Goal: Information Seeking & Learning: Understand process/instructions

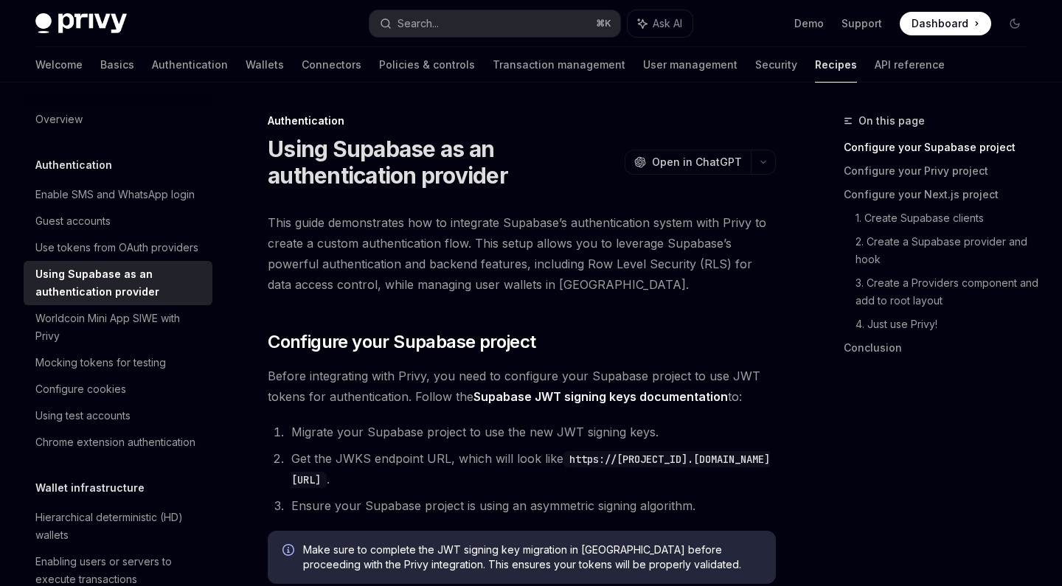
click at [628, 222] on span "This guide demonstrates how to integrate Supabase’s authentication system with …" at bounding box center [522, 253] width 508 height 83
click at [586, 241] on span "This guide demonstrates how to integrate Supabase’s authentication system with …" at bounding box center [522, 253] width 508 height 83
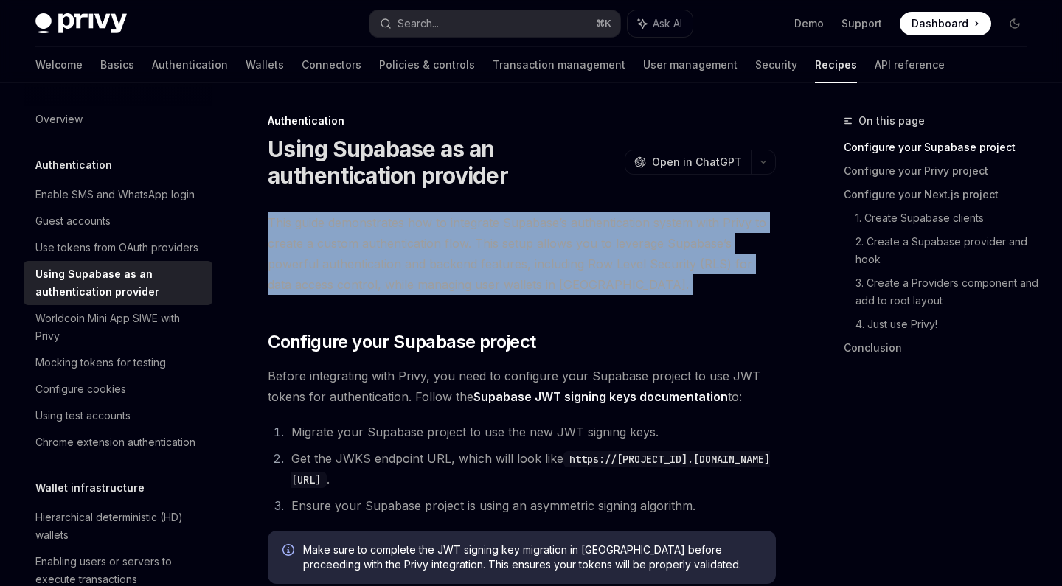
click at [586, 241] on span "This guide demonstrates how to integrate Supabase’s authentication system with …" at bounding box center [522, 253] width 508 height 83
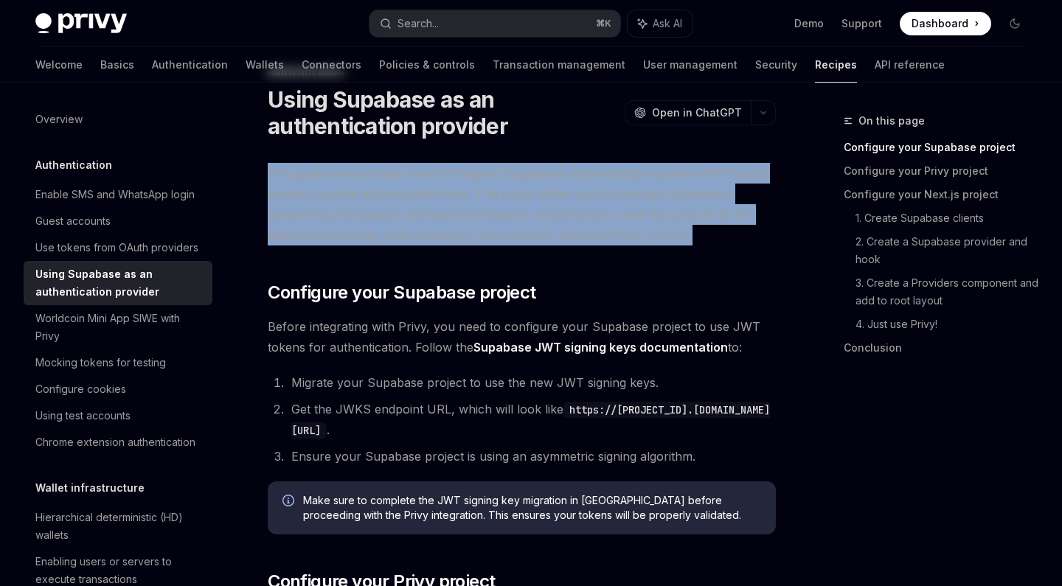
scroll to position [63, 0]
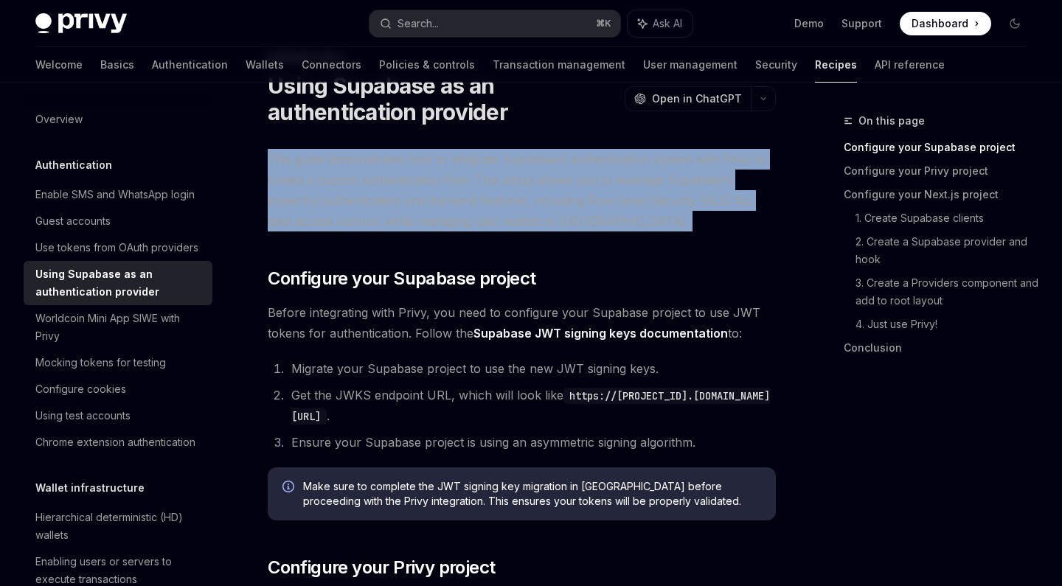
click at [571, 185] on span "This guide demonstrates how to integrate Supabase’s authentication system with …" at bounding box center [522, 190] width 508 height 83
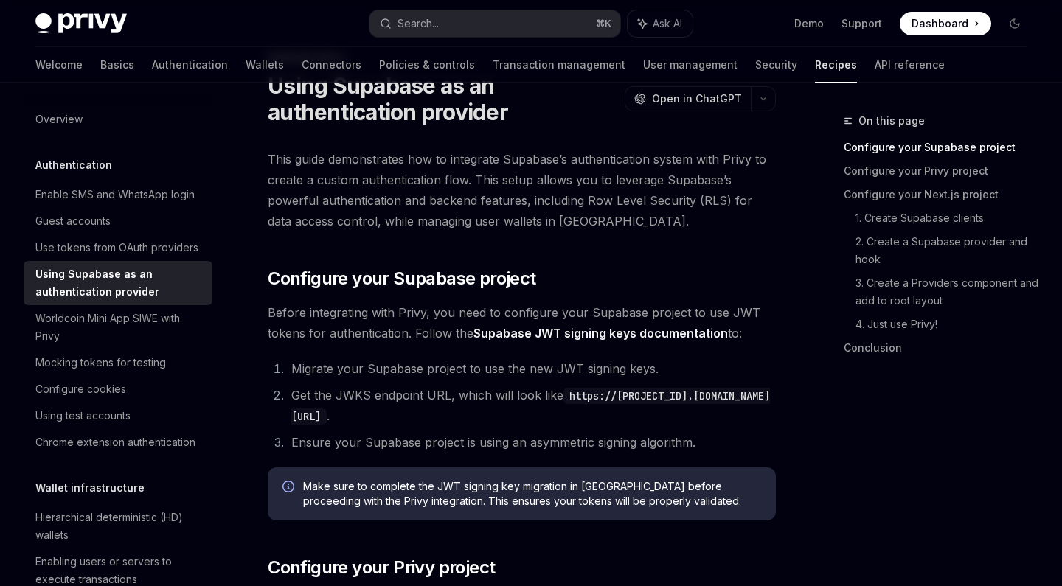
click at [571, 185] on span "This guide demonstrates how to integrate Supabase’s authentication system with …" at bounding box center [522, 190] width 508 height 83
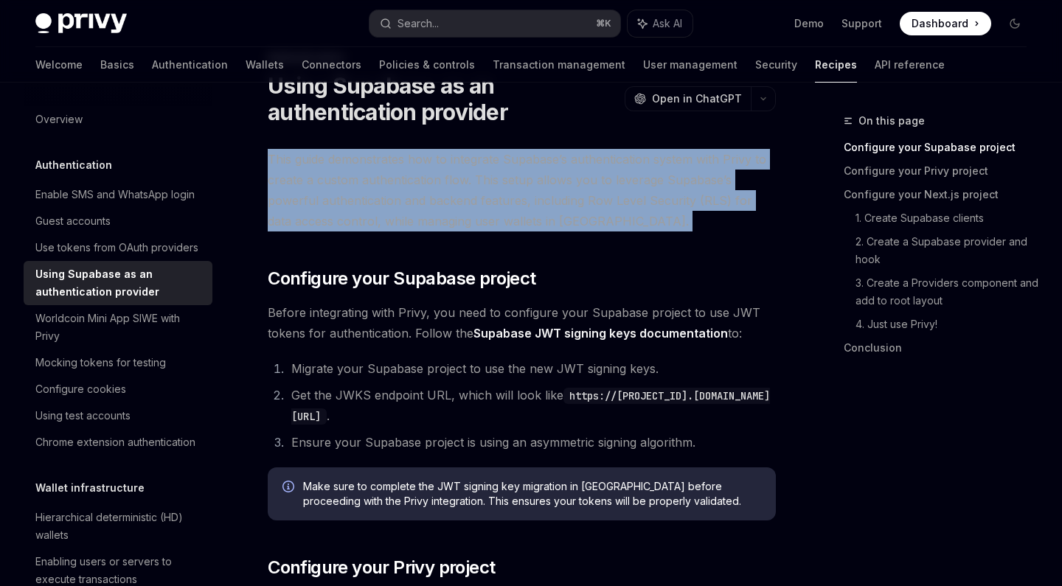
click at [571, 185] on span "This guide demonstrates how to integrate Supabase’s authentication system with …" at bounding box center [522, 190] width 508 height 83
click at [484, 182] on span "This guide demonstrates how to integrate Supabase’s authentication system with …" at bounding box center [522, 190] width 508 height 83
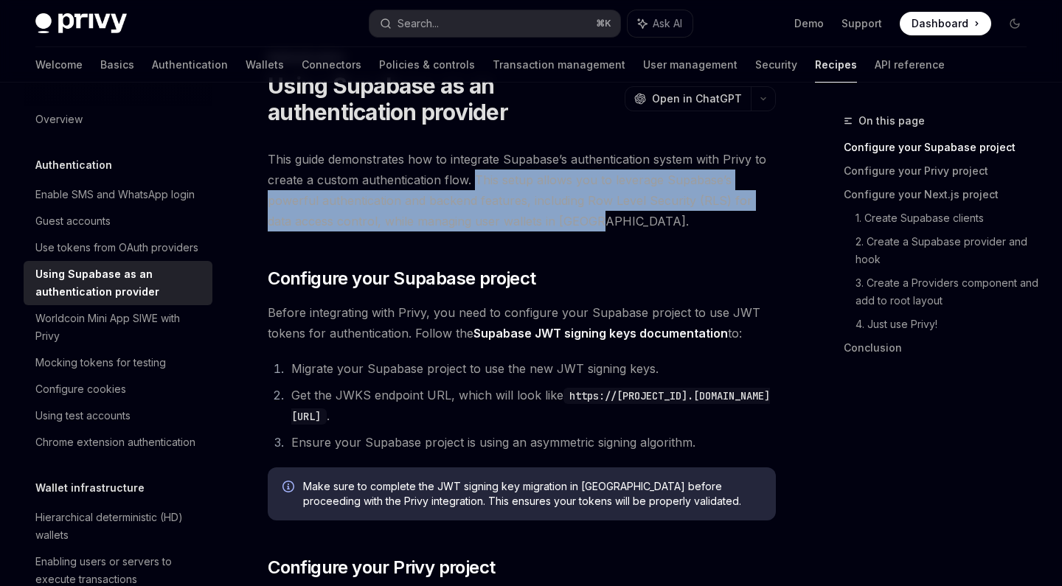
drag, startPoint x: 475, startPoint y: 182, endPoint x: 591, endPoint y: 213, distance: 120.6
click at [594, 213] on span "This guide demonstrates how to integrate Supabase’s authentication system with …" at bounding box center [522, 190] width 508 height 83
click at [510, 206] on span "This guide demonstrates how to integrate Supabase’s authentication system with …" at bounding box center [522, 190] width 508 height 83
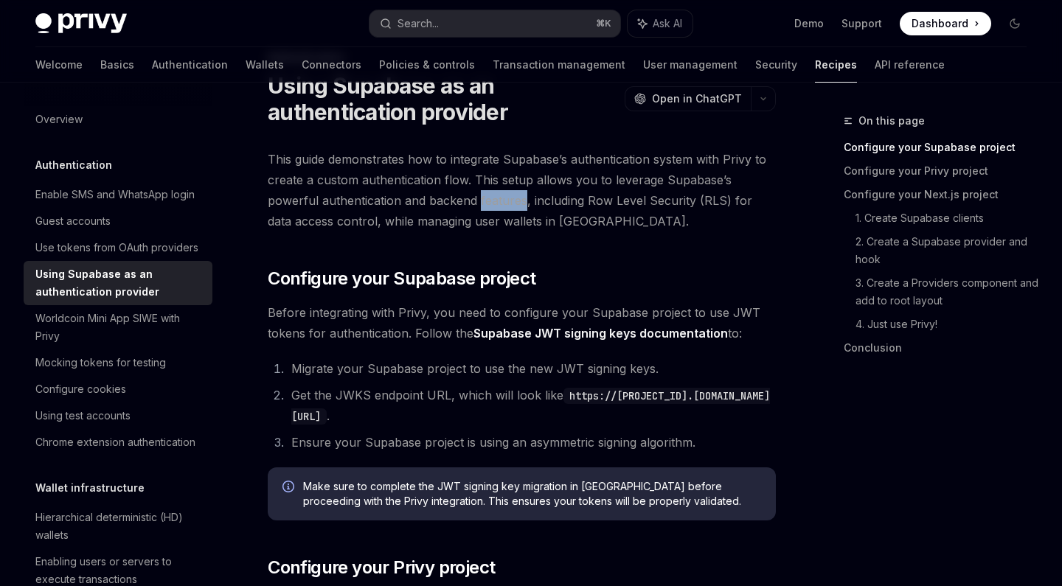
click at [510, 206] on span "This guide demonstrates how to integrate Supabase’s authentication system with …" at bounding box center [522, 190] width 508 height 83
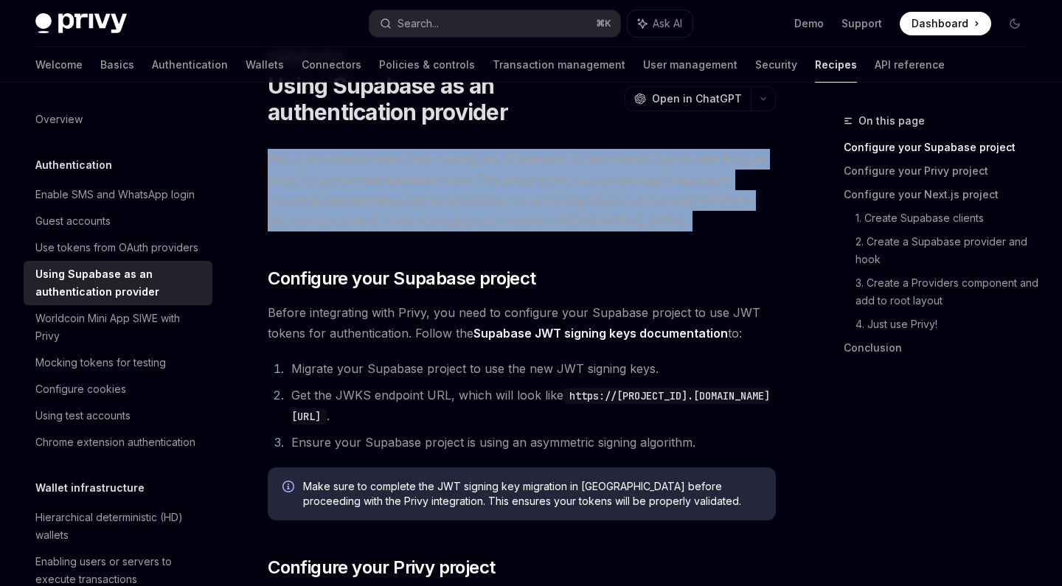
click at [510, 206] on span "This guide demonstrates how to integrate Supabase’s authentication system with …" at bounding box center [522, 190] width 508 height 83
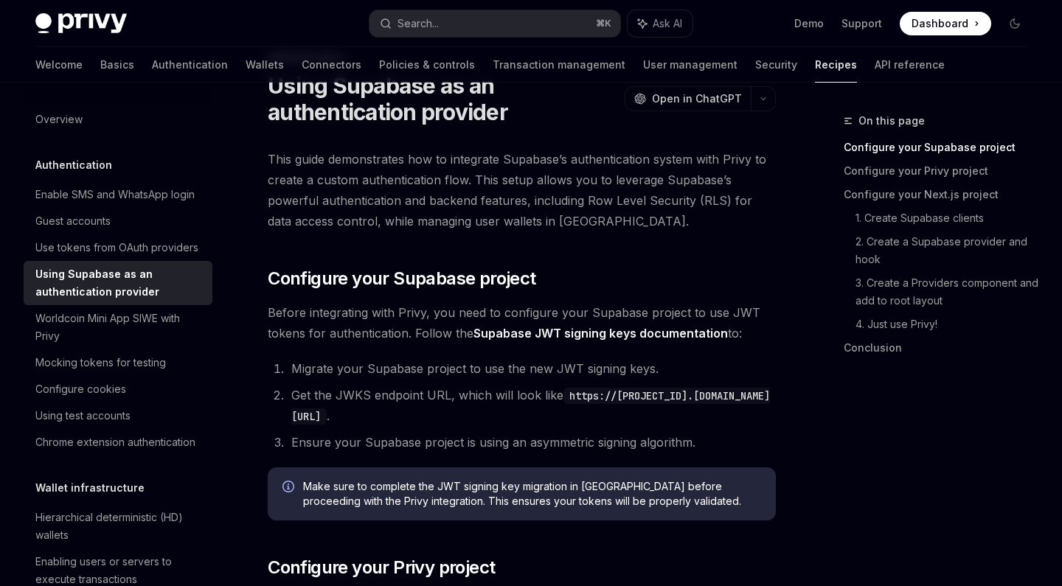
click at [499, 215] on span "This guide demonstrates how to integrate Supabase’s authentication system with …" at bounding box center [522, 190] width 508 height 83
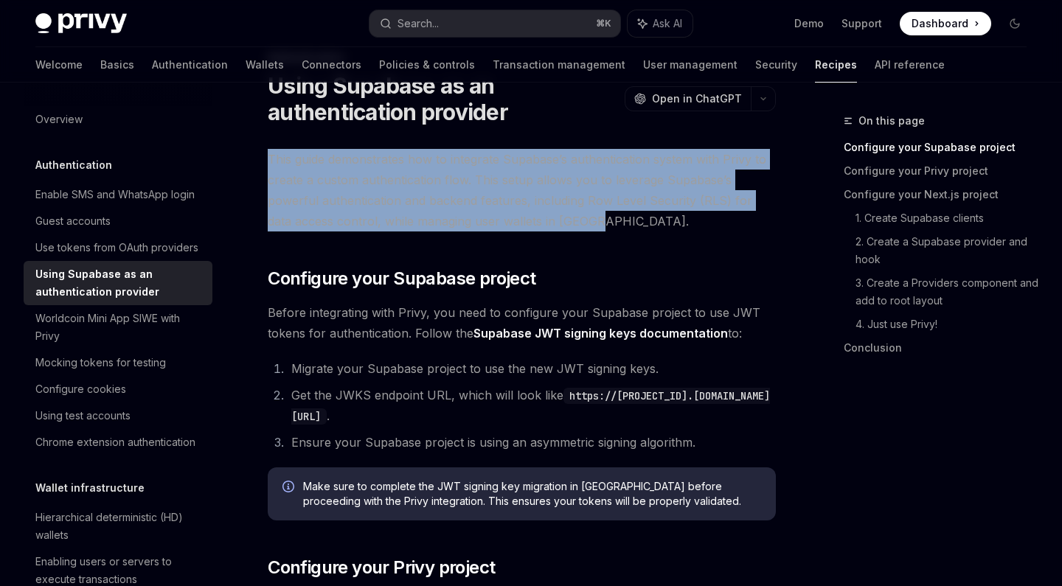
drag, startPoint x: 575, startPoint y: 218, endPoint x: 242, endPoint y: 161, distance: 338.1
click at [298, 178] on span "This guide demonstrates how to integrate Supabase’s authentication system with …" at bounding box center [522, 190] width 508 height 83
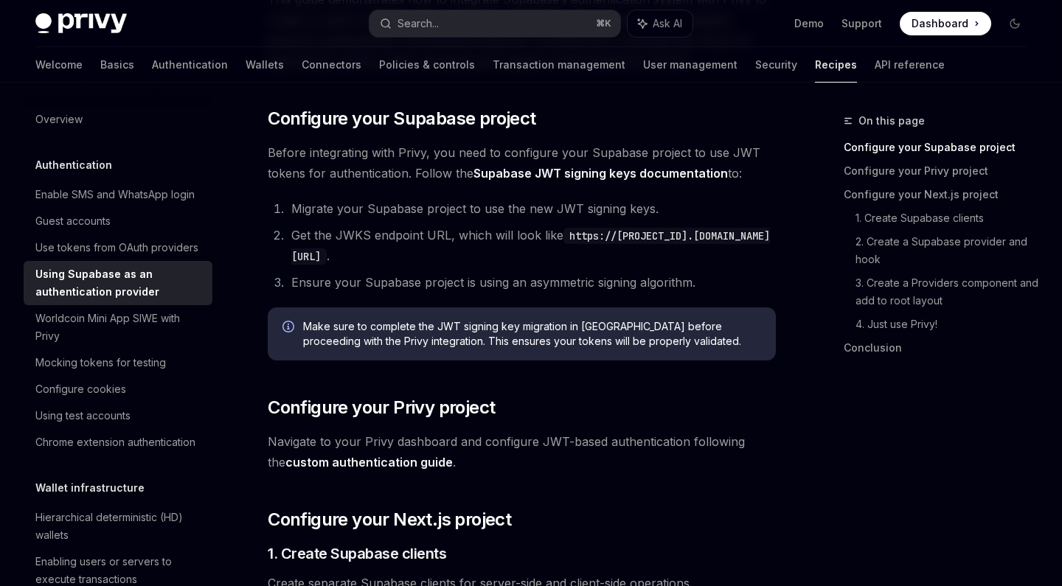
scroll to position [224, 0]
click at [300, 181] on span "Before integrating with Privy, you need to configure your Supabase project to u…" at bounding box center [522, 162] width 508 height 41
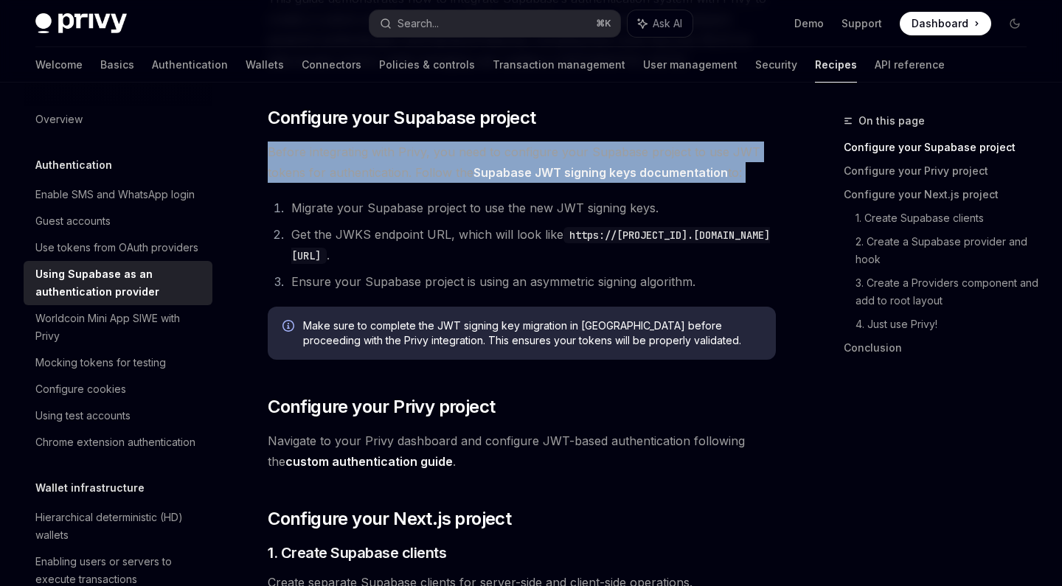
click at [300, 181] on span "Before integrating with Privy, you need to configure your Supabase project to u…" at bounding box center [522, 162] width 508 height 41
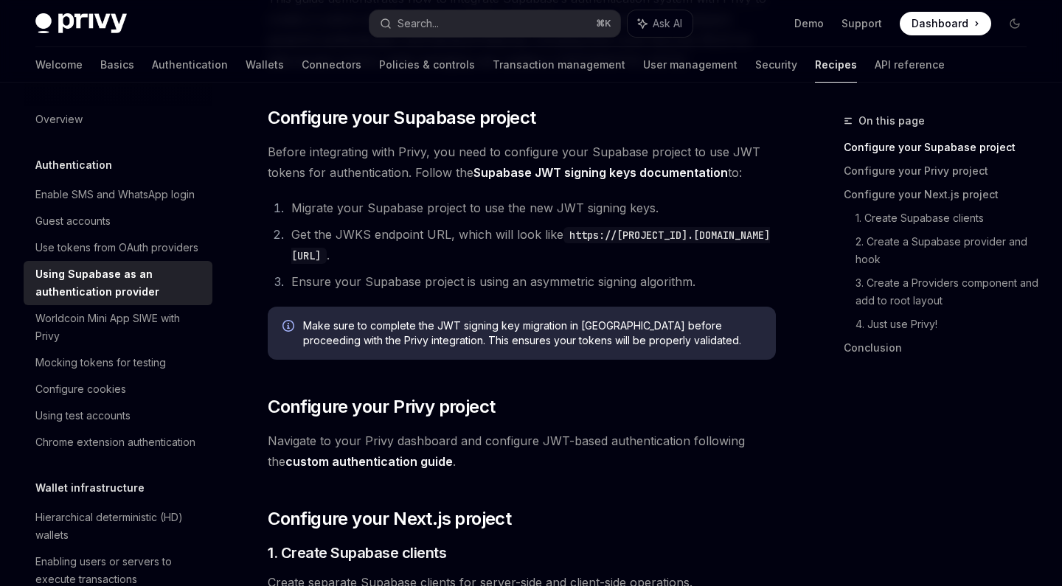
click at [306, 164] on span "Before integrating with Privy, you need to configure your Supabase project to u…" at bounding box center [522, 162] width 508 height 41
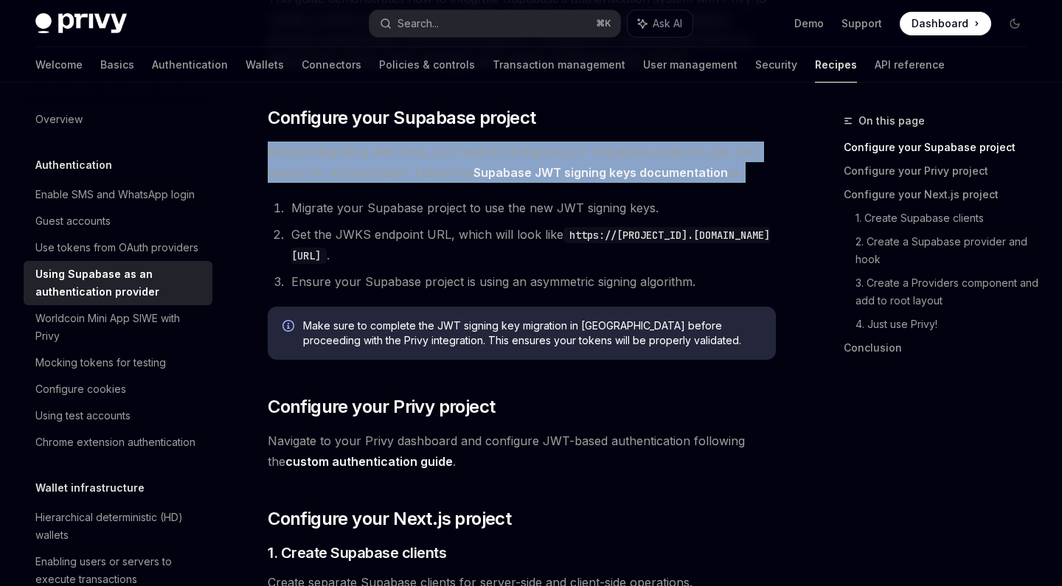
click at [306, 164] on span "Before integrating with Privy, you need to configure your Supabase project to u…" at bounding box center [522, 162] width 508 height 41
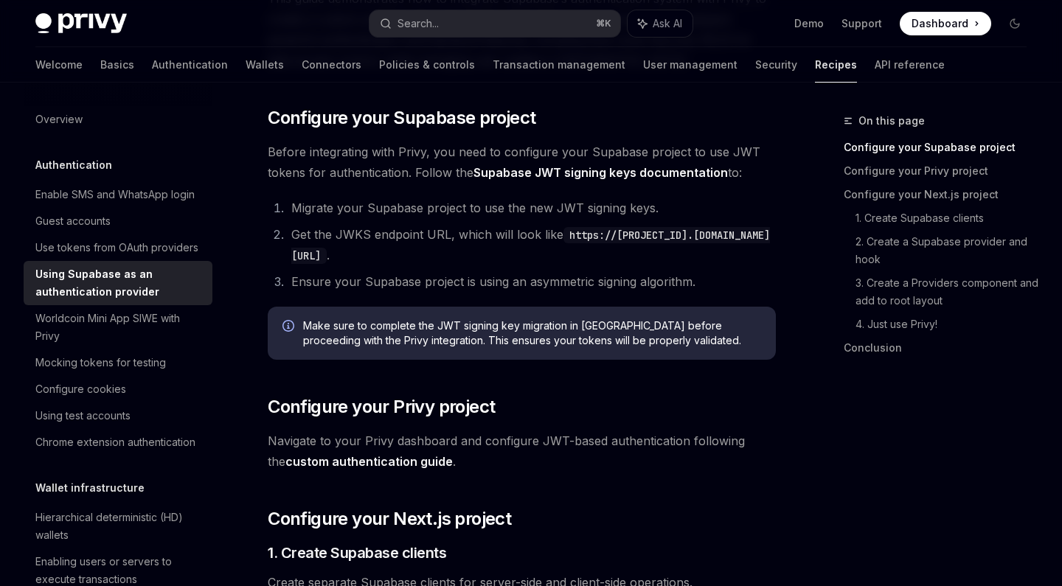
click at [327, 172] on span "Before integrating with Privy, you need to configure your Supabase project to u…" at bounding box center [522, 162] width 508 height 41
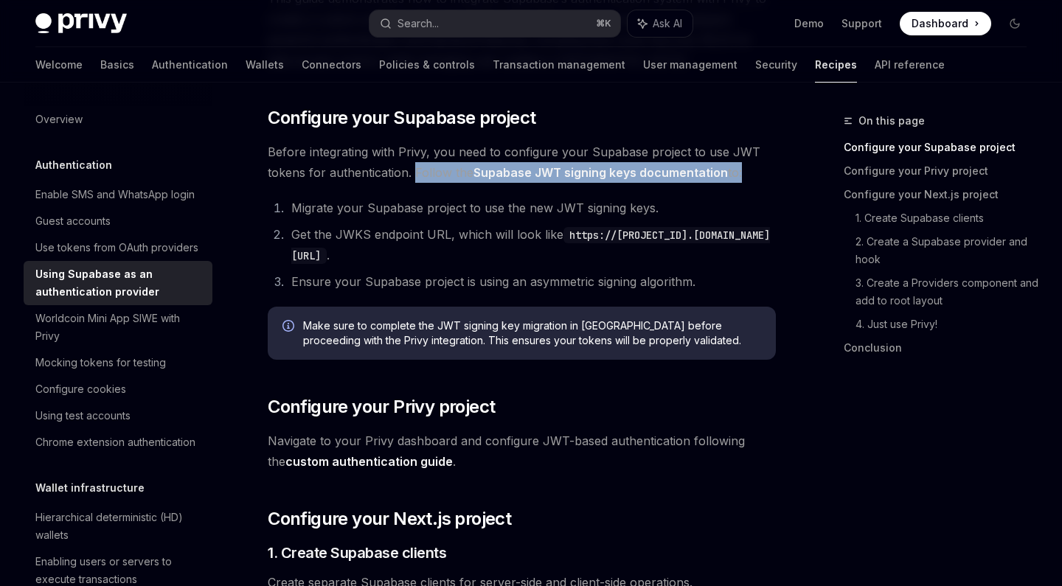
drag, startPoint x: 414, startPoint y: 176, endPoint x: 736, endPoint y: 176, distance: 322.3
click at [736, 176] on span "Before integrating with Privy, you need to configure your Supabase project to u…" at bounding box center [522, 162] width 508 height 41
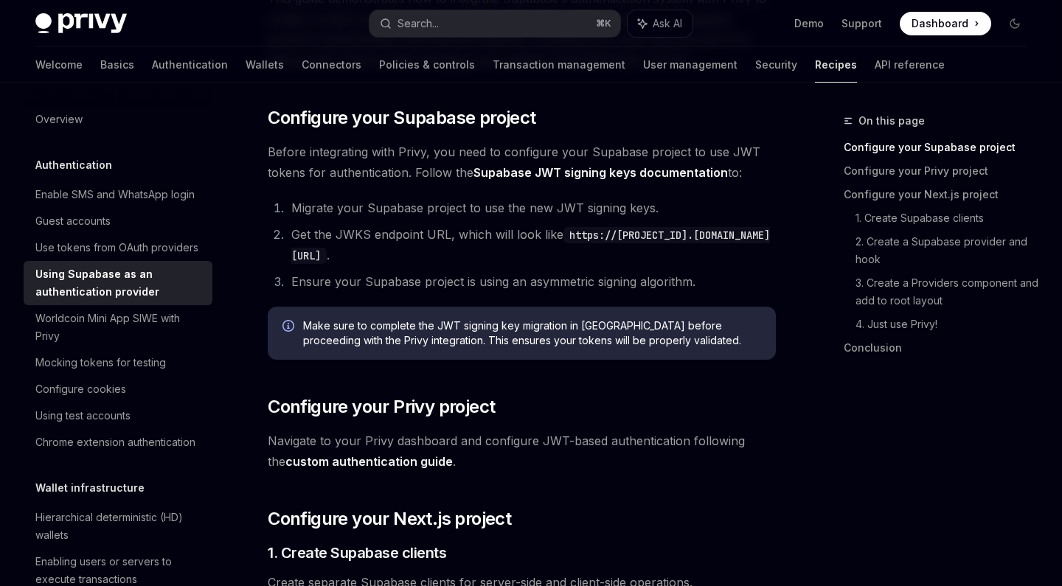
click at [501, 217] on li "Migrate your Supabase project to use the new JWT signing keys." at bounding box center [531, 208] width 489 height 21
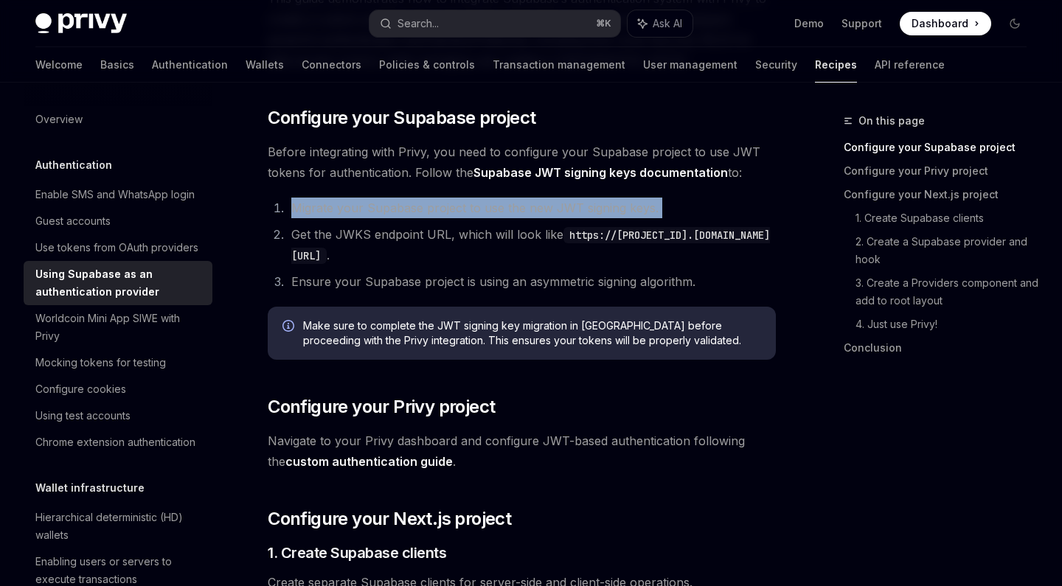
click at [501, 217] on li "Migrate your Supabase project to use the new JWT signing keys." at bounding box center [531, 208] width 489 height 21
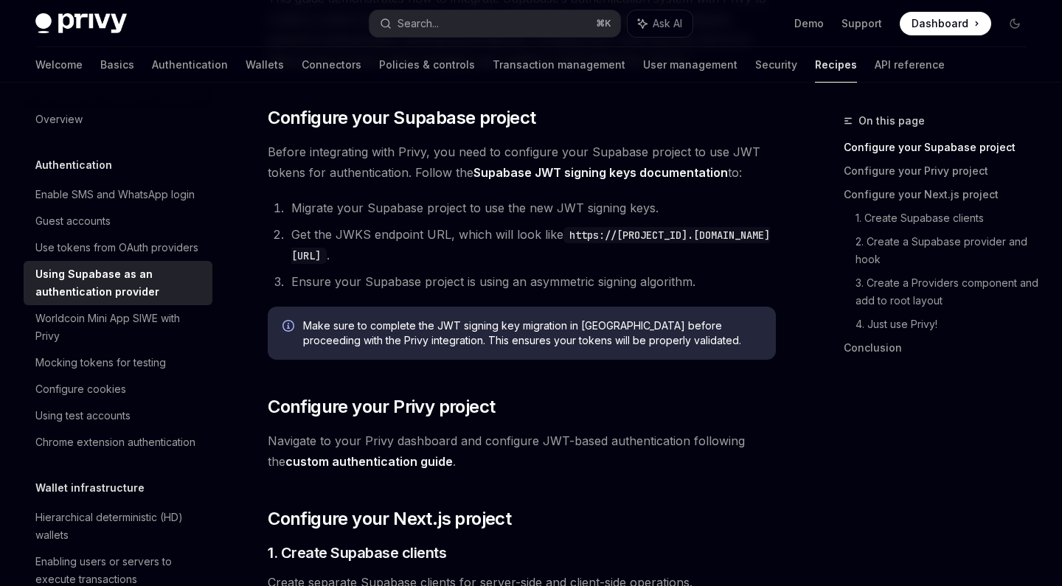
click at [494, 232] on li "Get the JWKS endpoint URL, which will look like https://[PROJECT_ID].[DOMAIN_NA…" at bounding box center [531, 244] width 489 height 41
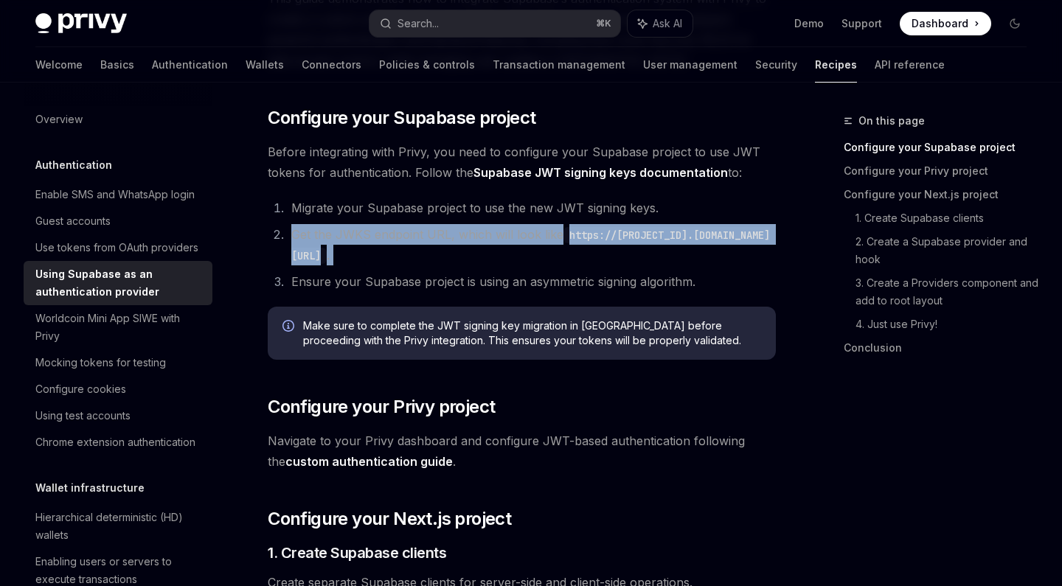
click at [494, 232] on li "Get the JWKS endpoint URL, which will look like https://[PROJECT_ID].[DOMAIN_NA…" at bounding box center [531, 244] width 489 height 41
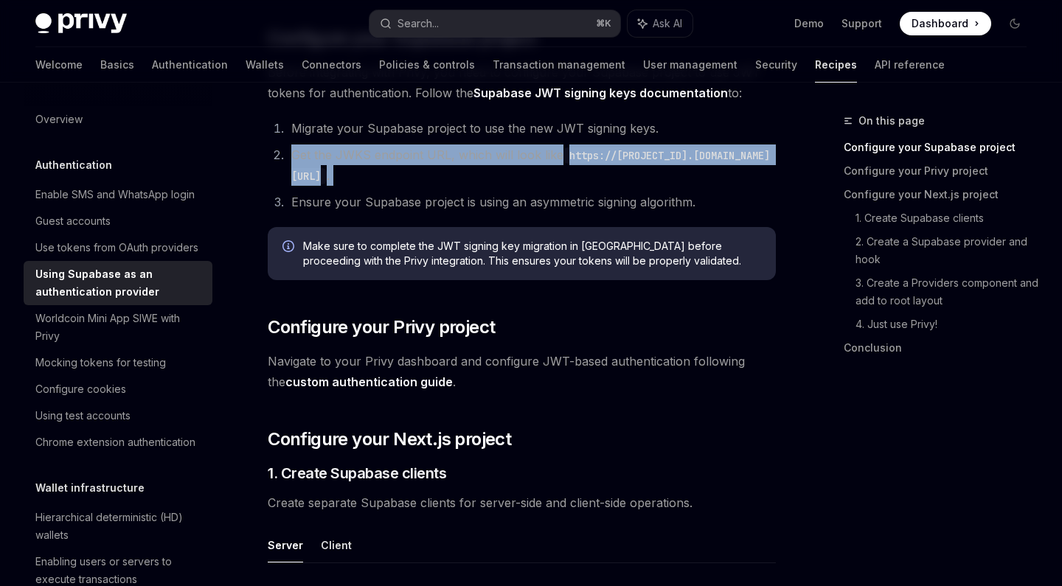
scroll to position [322, 0]
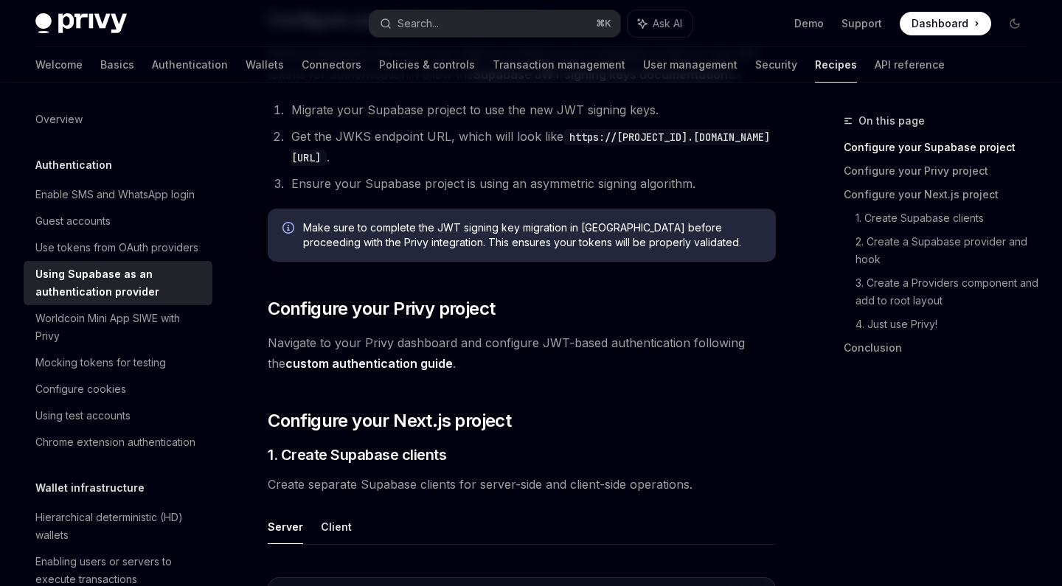
click at [506, 177] on li "Ensure your Supabase project is using an asymmetric signing algorithm." at bounding box center [531, 183] width 489 height 21
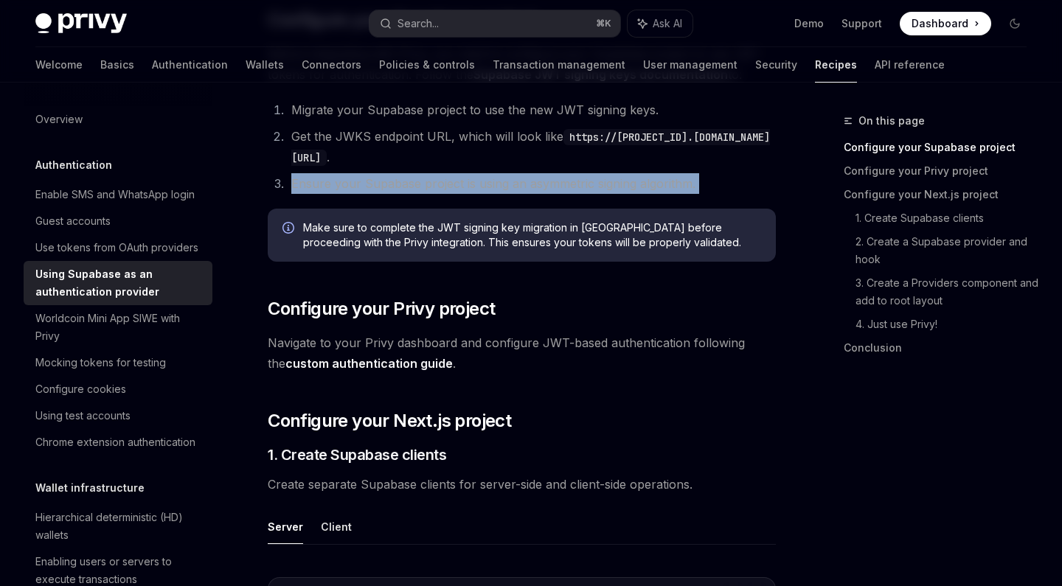
click at [506, 177] on li "Ensure your Supabase project is using an asymmetric signing algorithm." at bounding box center [531, 183] width 489 height 21
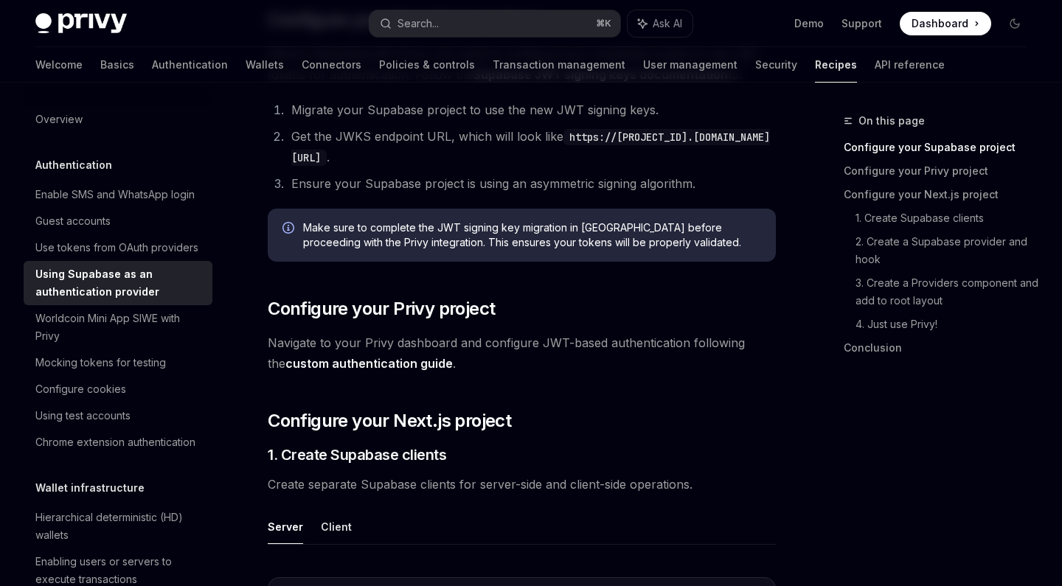
click at [506, 190] on li "Ensure your Supabase project is using an asymmetric signing algorithm." at bounding box center [531, 183] width 489 height 21
click at [506, 188] on li "Ensure your Supabase project is using an asymmetric signing algorithm." at bounding box center [531, 183] width 489 height 21
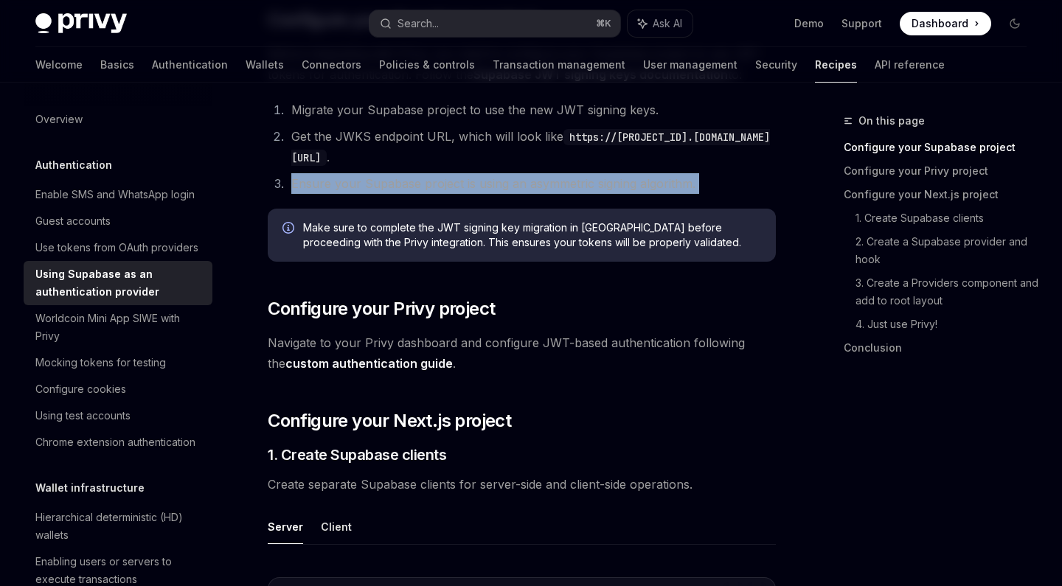
click at [506, 188] on li "Ensure your Supabase project is using an asymmetric signing algorithm." at bounding box center [531, 183] width 489 height 21
click at [645, 188] on li "Ensure your Supabase project is using an asymmetric signing algorithm." at bounding box center [531, 183] width 489 height 21
drag, startPoint x: 734, startPoint y: 178, endPoint x: 272, endPoint y: 176, distance: 461.6
click at [272, 176] on ol "Migrate your Supabase project to use the new JWT signing keys. Get the JWKS end…" at bounding box center [522, 147] width 508 height 94
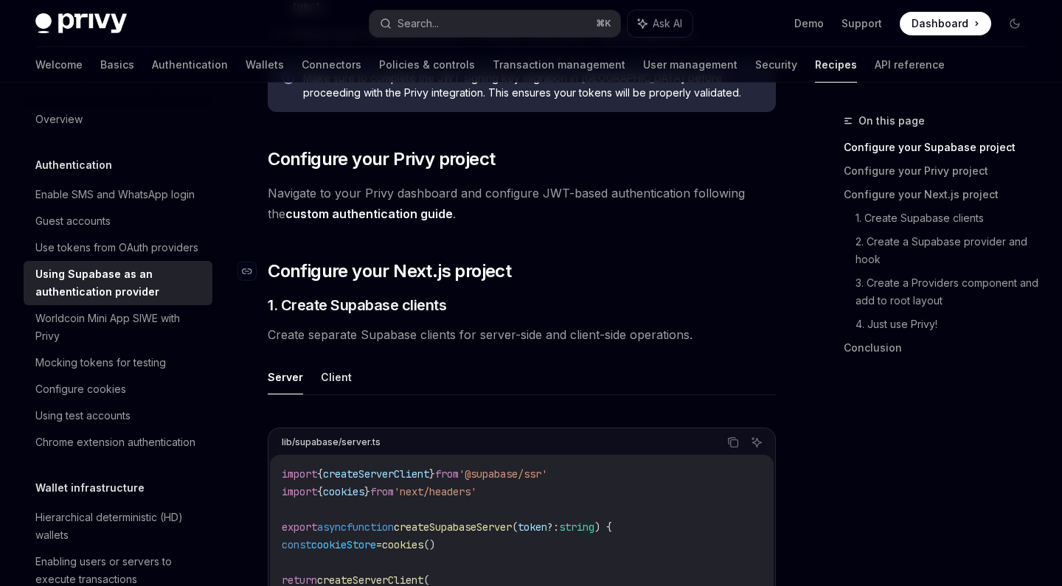
click at [330, 273] on span "Configure your Next.js project" at bounding box center [389, 272] width 243 height 24
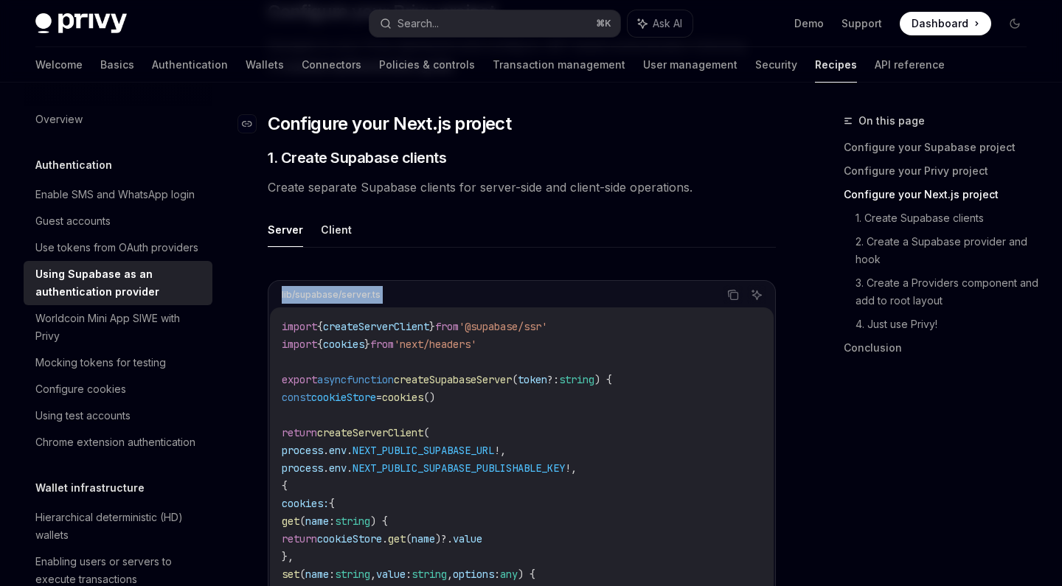
click at [330, 273] on div "lib/supabase/server.ts Copy Ask AI import { createServerClient } from '@supabas…" at bounding box center [522, 548] width 508 height 566
click at [388, 184] on span "Create separate Supabase clients for server-side and client-side operations." at bounding box center [522, 187] width 508 height 21
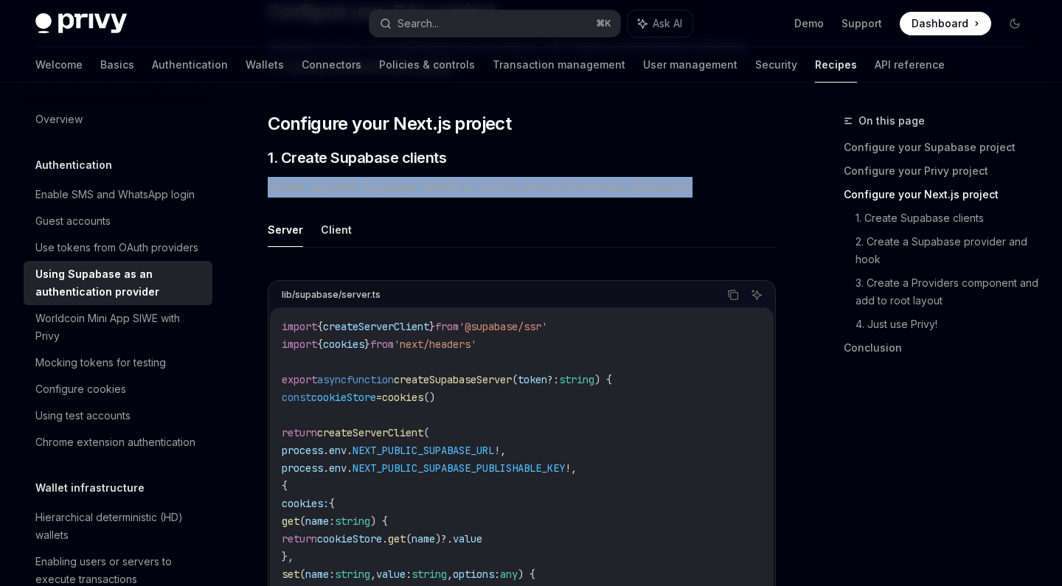
click at [388, 184] on span "Create separate Supabase clients for server-side and client-side operations." at bounding box center [522, 187] width 508 height 21
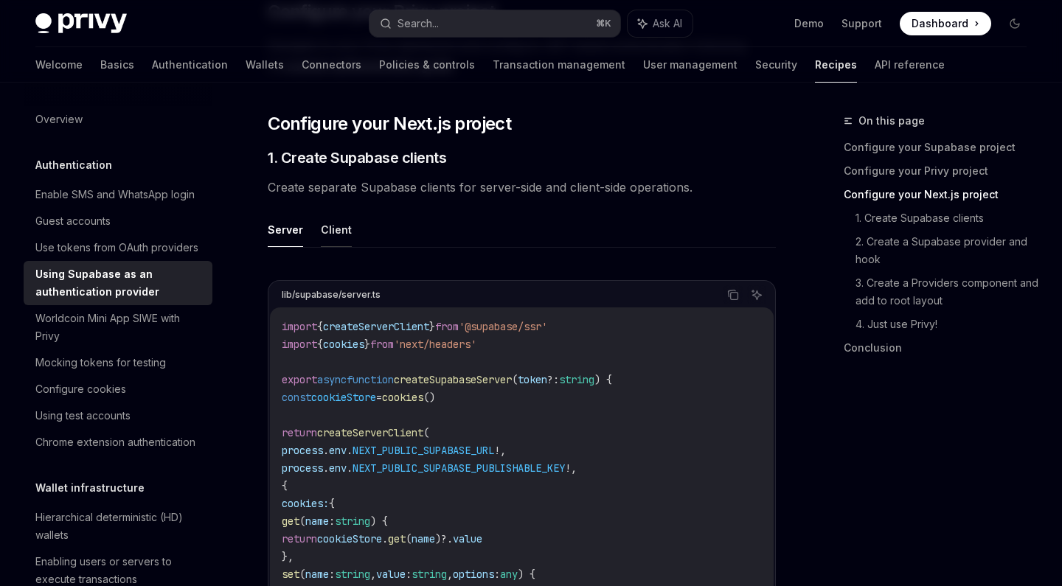
click at [326, 239] on button "Client" at bounding box center [336, 229] width 31 height 35
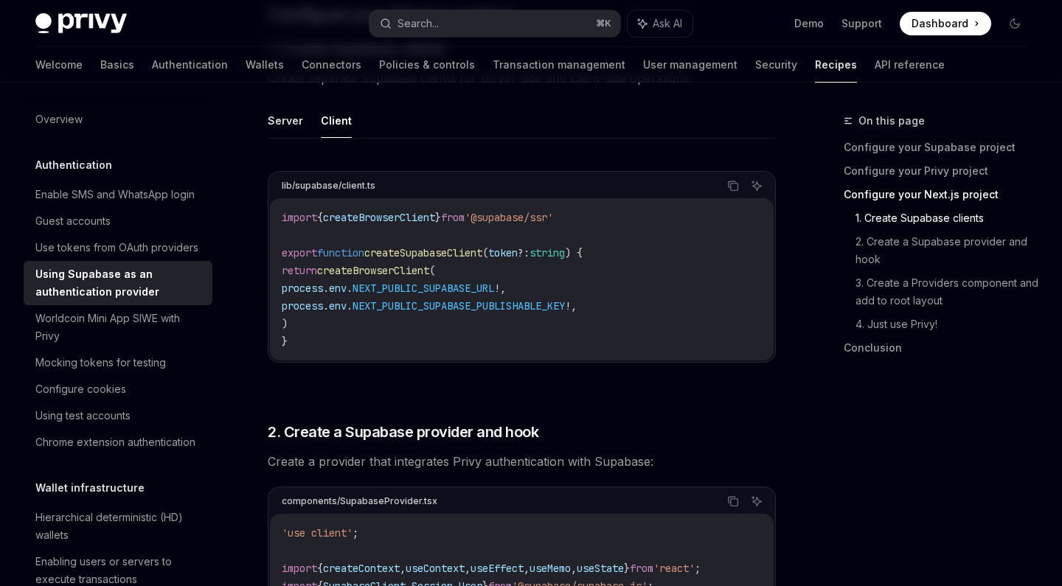
scroll to position [749, 0]
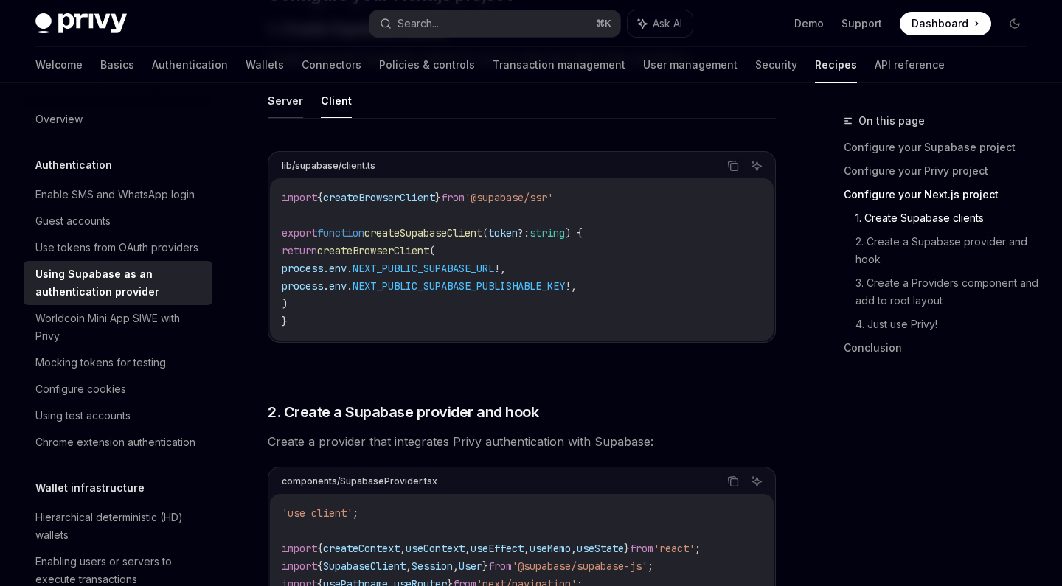
click at [296, 98] on button "Server" at bounding box center [285, 100] width 35 height 35
type textarea "*"
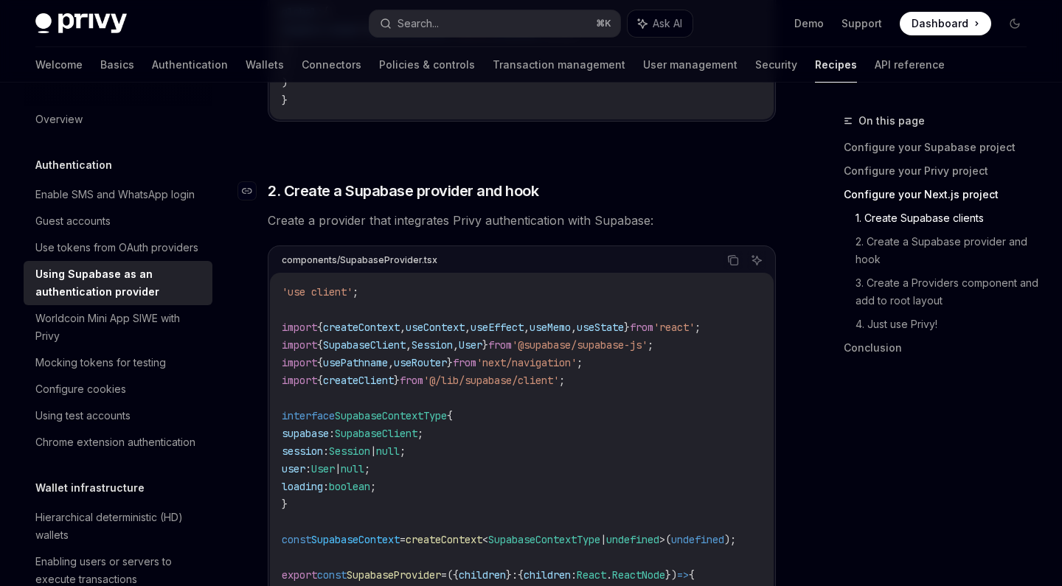
scroll to position [1310, 0]
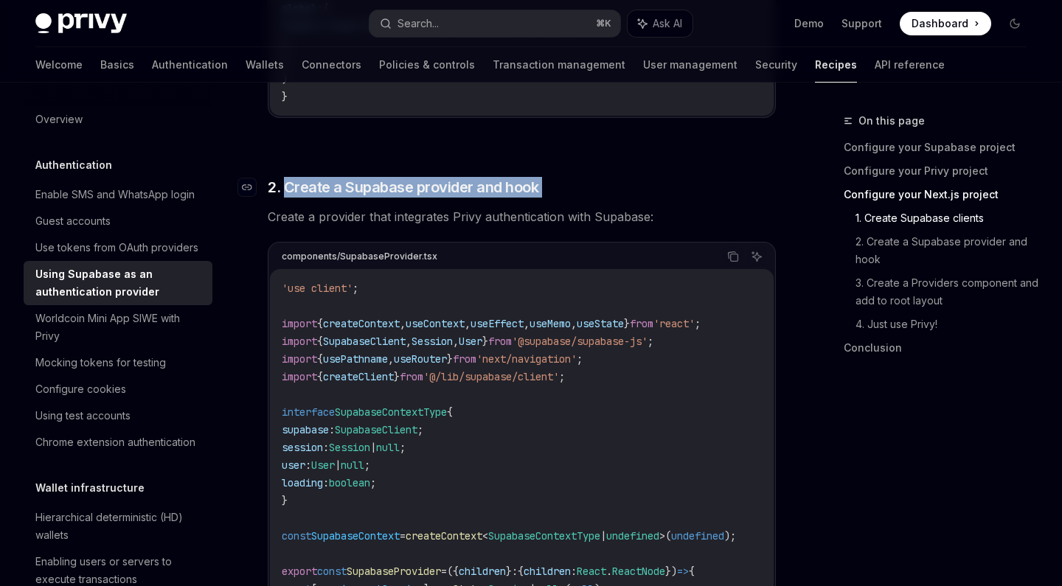
drag, startPoint x: 625, startPoint y: 198, endPoint x: 285, endPoint y: 186, distance: 340.2
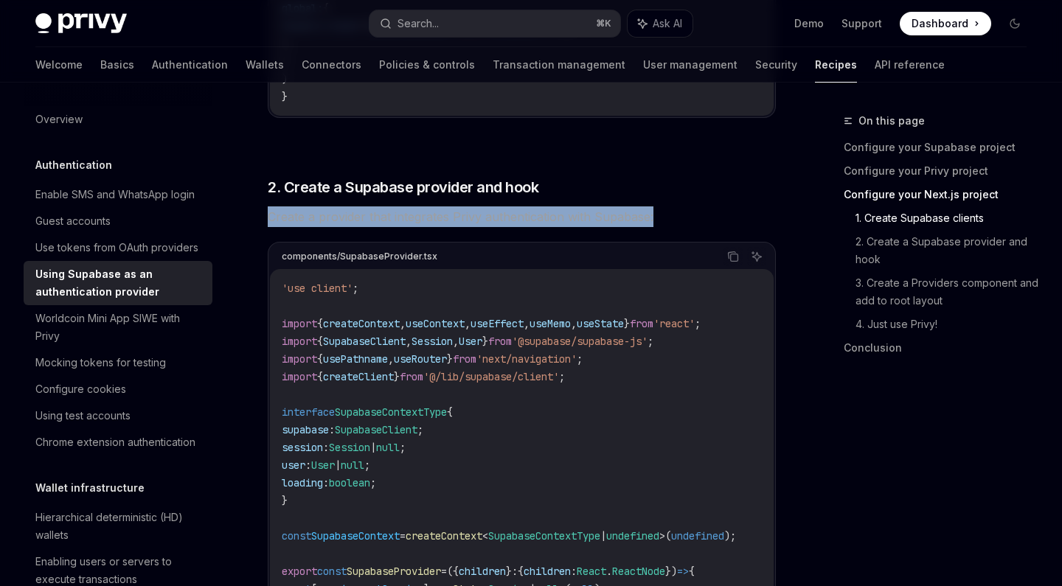
drag, startPoint x: 272, startPoint y: 220, endPoint x: 676, endPoint y: 222, distance: 404.1
click at [678, 222] on span "Create a provider that integrates Privy authentication with Supabase:" at bounding box center [522, 216] width 508 height 21
click at [611, 218] on span "Create a provider that integrates Privy authentication with Supabase:" at bounding box center [522, 216] width 508 height 21
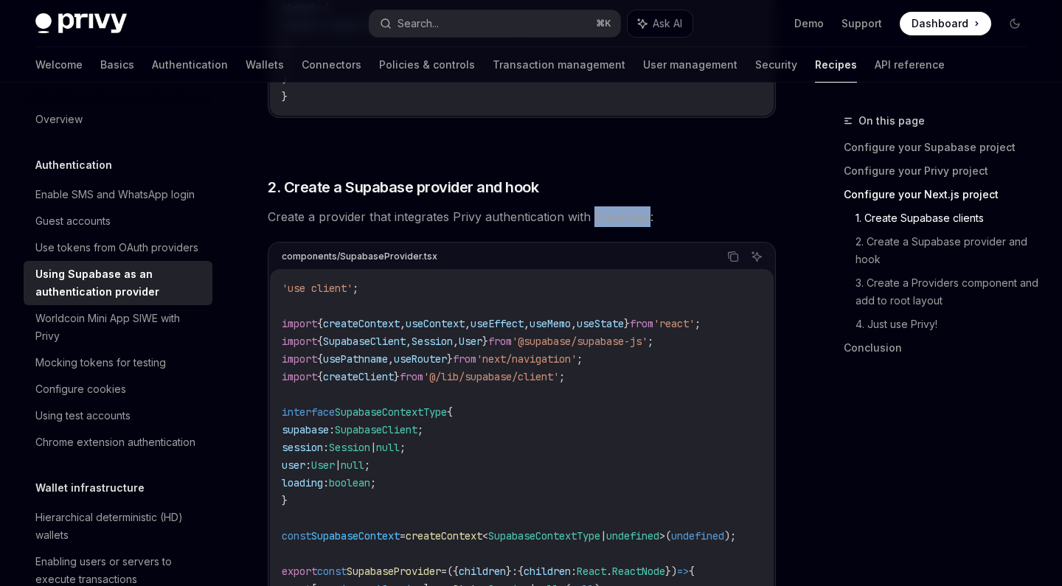
click at [611, 218] on span "Create a provider that integrates Privy authentication with Supabase:" at bounding box center [522, 216] width 508 height 21
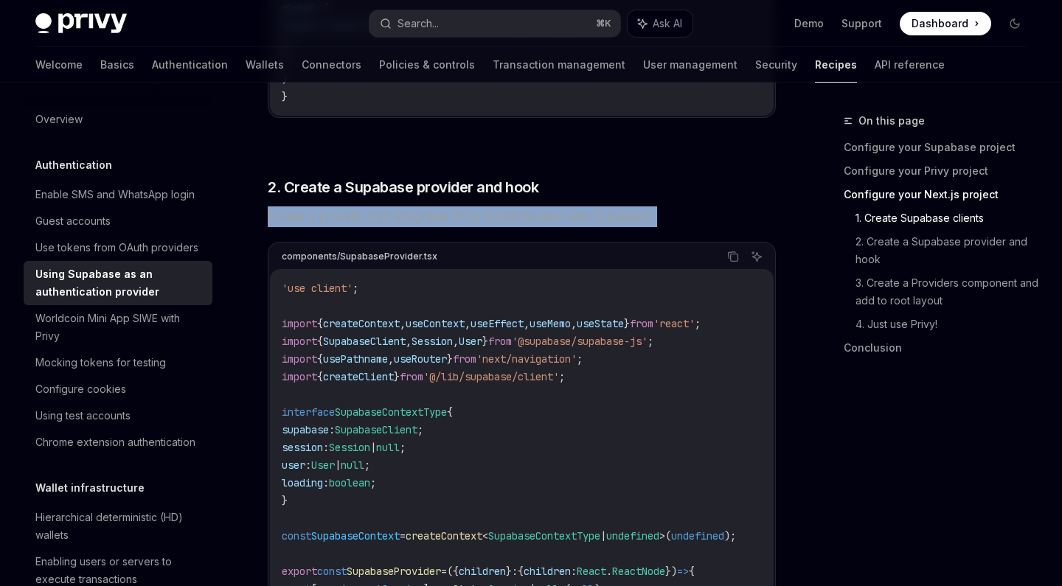
click at [611, 218] on span "Create a provider that integrates Privy authentication with Supabase:" at bounding box center [522, 216] width 508 height 21
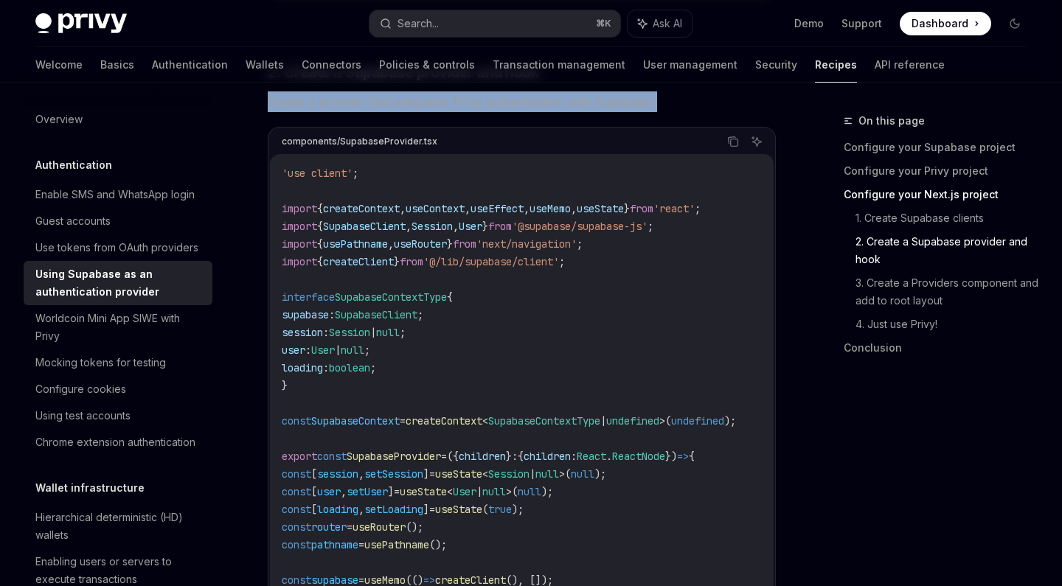
scroll to position [1427, 0]
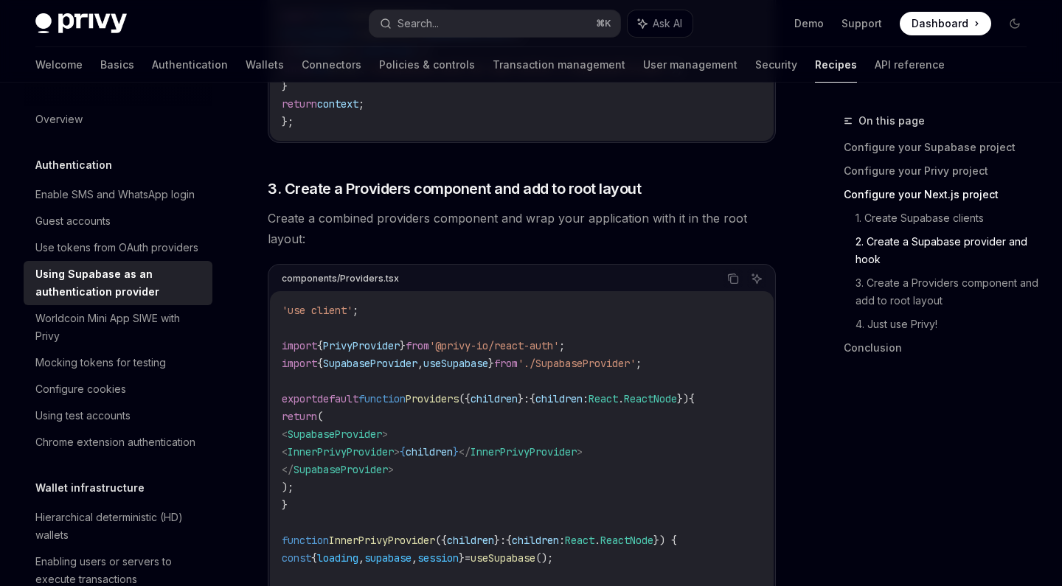
scroll to position [2718, 0]
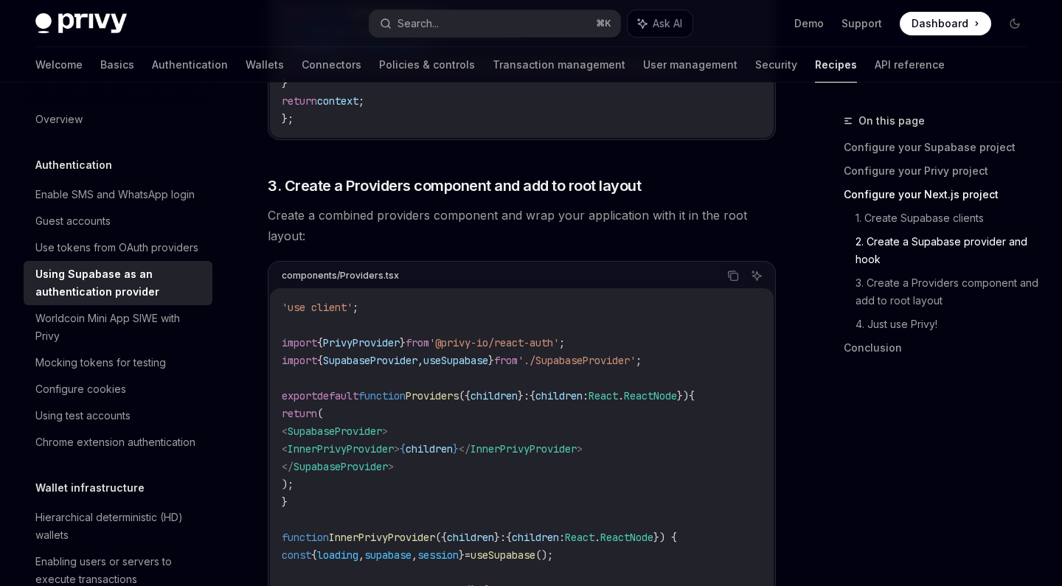
click at [554, 223] on span "Create a combined providers component and wrap your application with it in the …" at bounding box center [522, 225] width 508 height 41
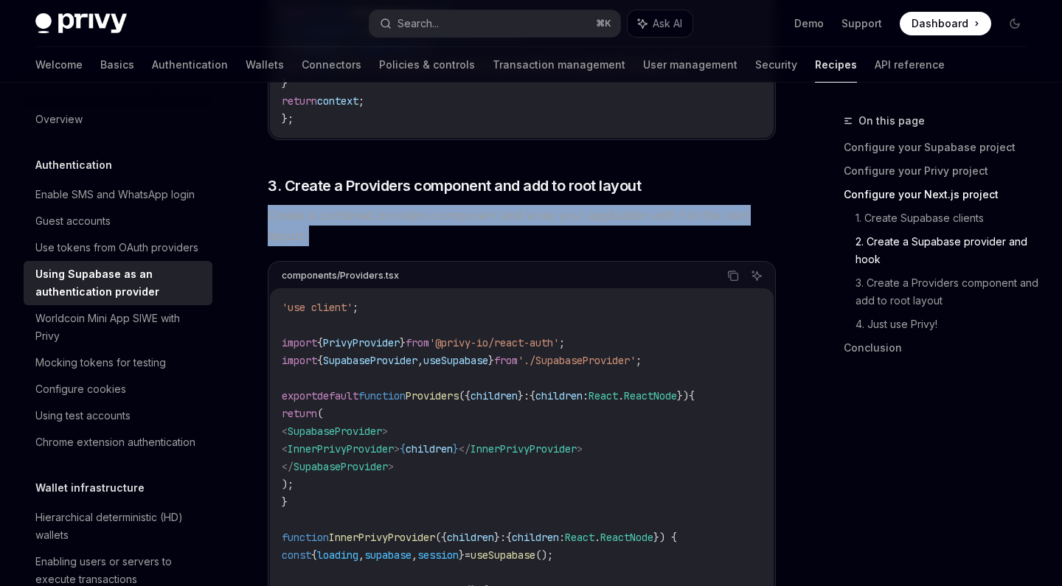
click at [554, 223] on span "Create a combined providers component and wrap your application with it in the …" at bounding box center [522, 225] width 508 height 41
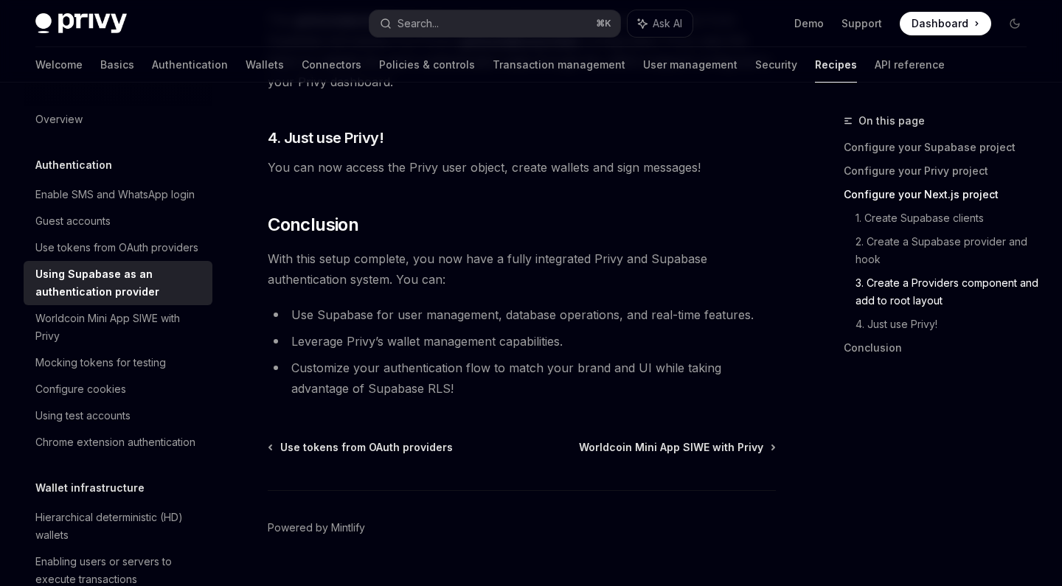
scroll to position [3647, 0]
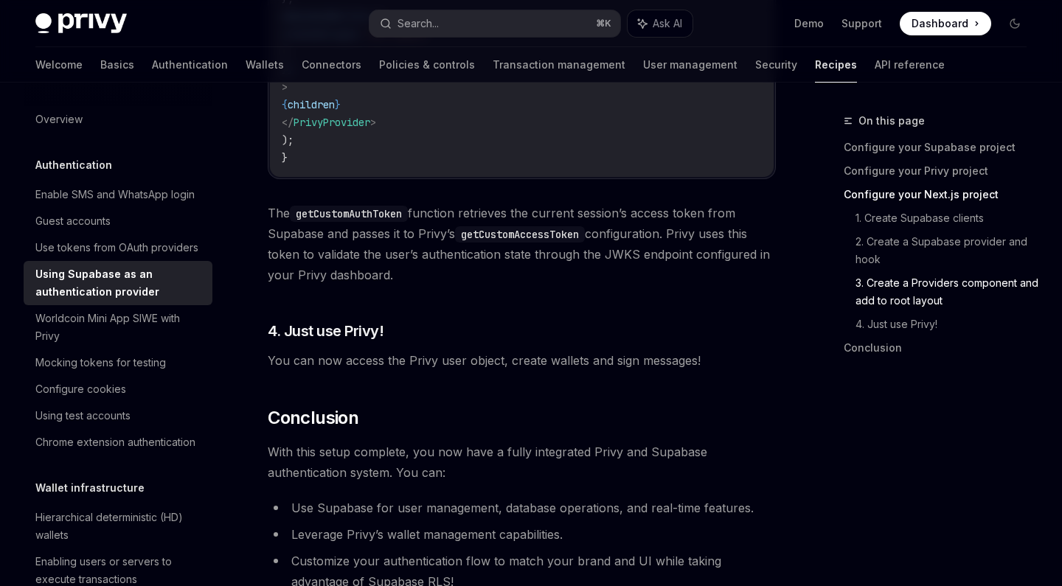
click at [450, 255] on span "The getCustomAuthToken function retrieves the current session’s access token fr…" at bounding box center [522, 244] width 508 height 83
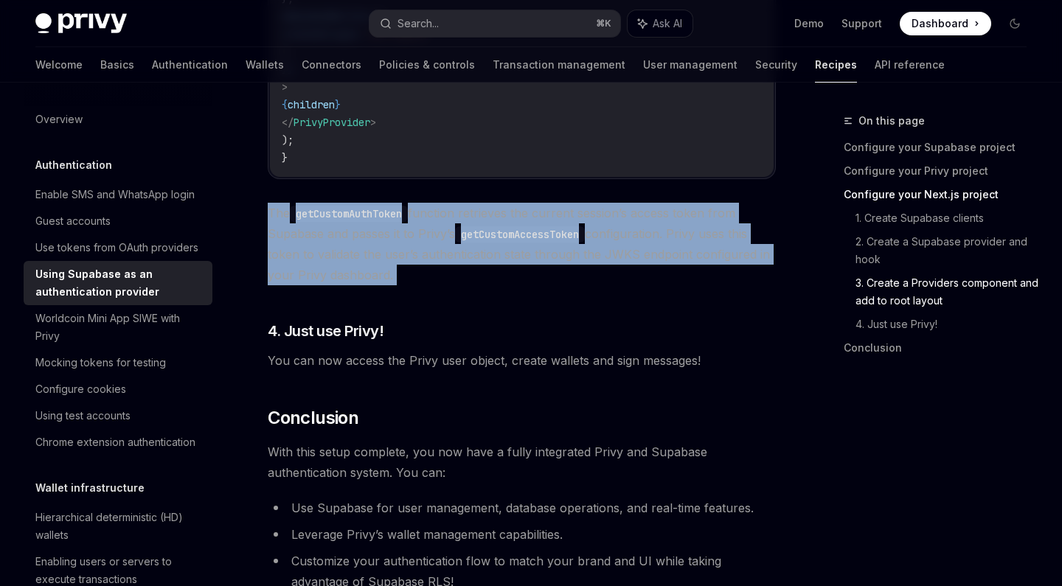
click at [450, 255] on span "The getCustomAuthToken function retrieves the current session’s access token fr…" at bounding box center [522, 244] width 508 height 83
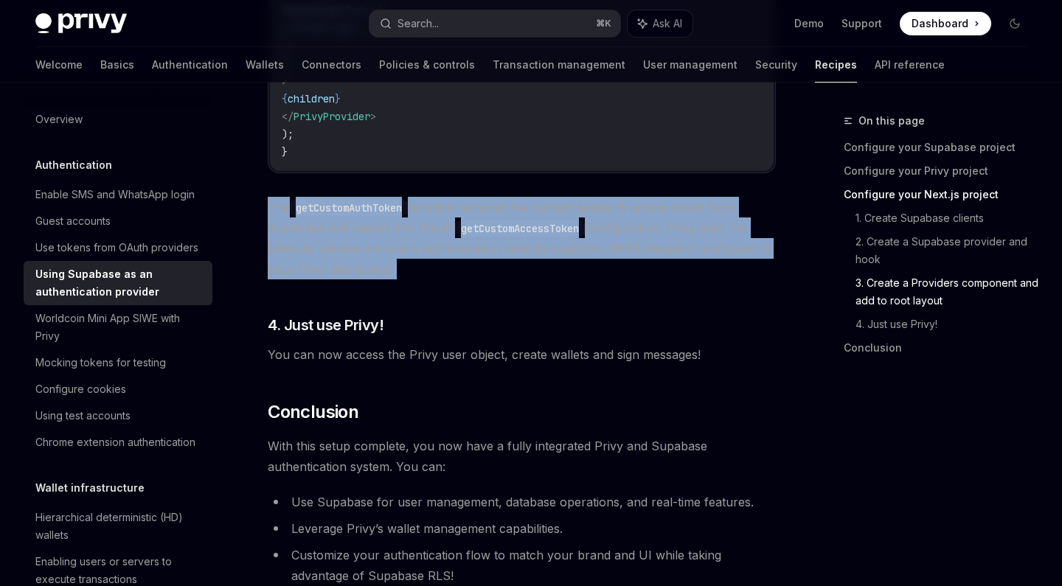
scroll to position [3669, 0]
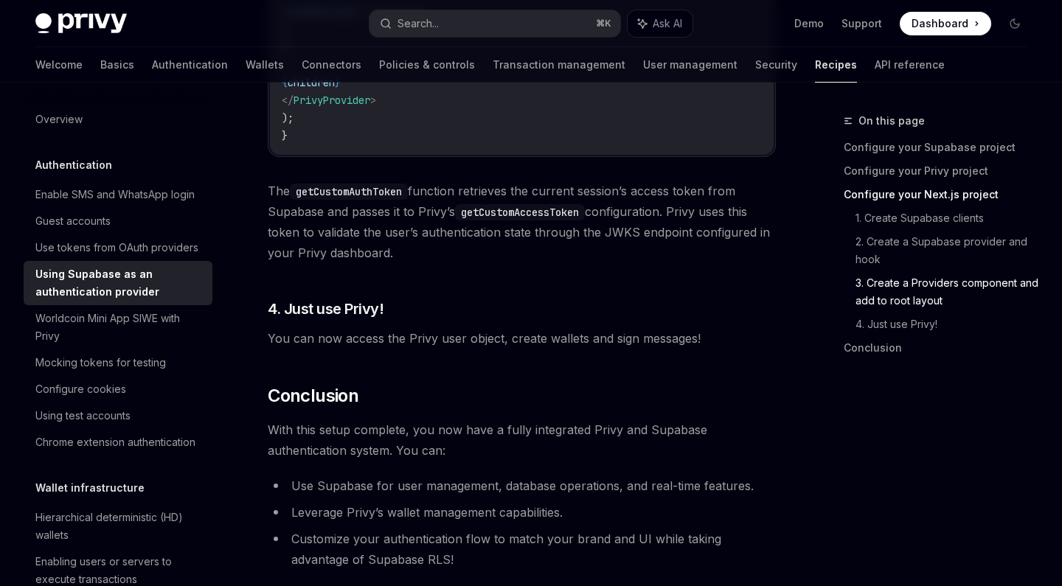
click at [431, 349] on span "You can now access the Privy user object, create wallets and sign messages!" at bounding box center [522, 338] width 508 height 21
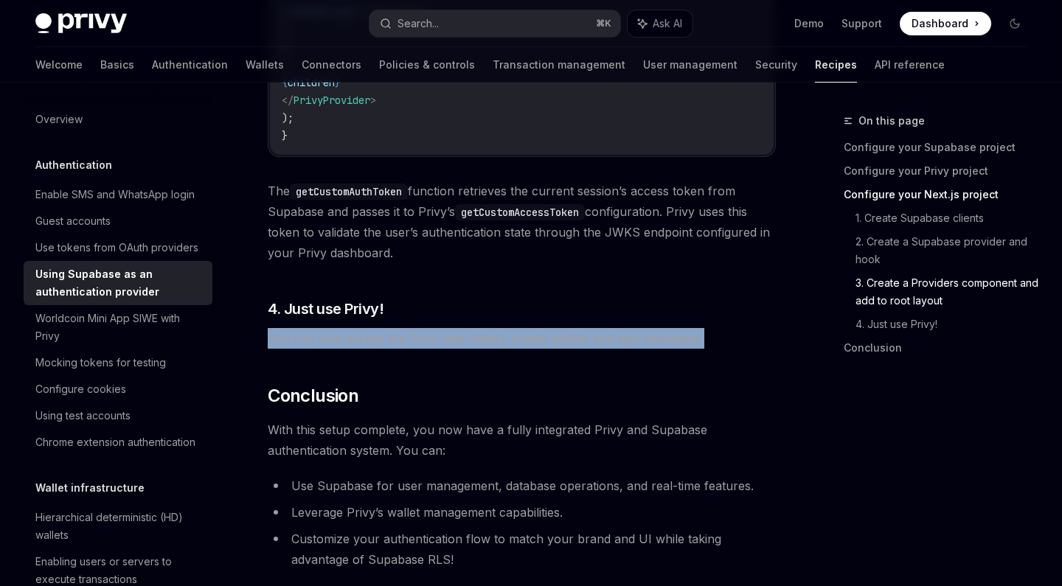
click at [431, 349] on span "You can now access the Privy user object, create wallets and sign messages!" at bounding box center [522, 338] width 508 height 21
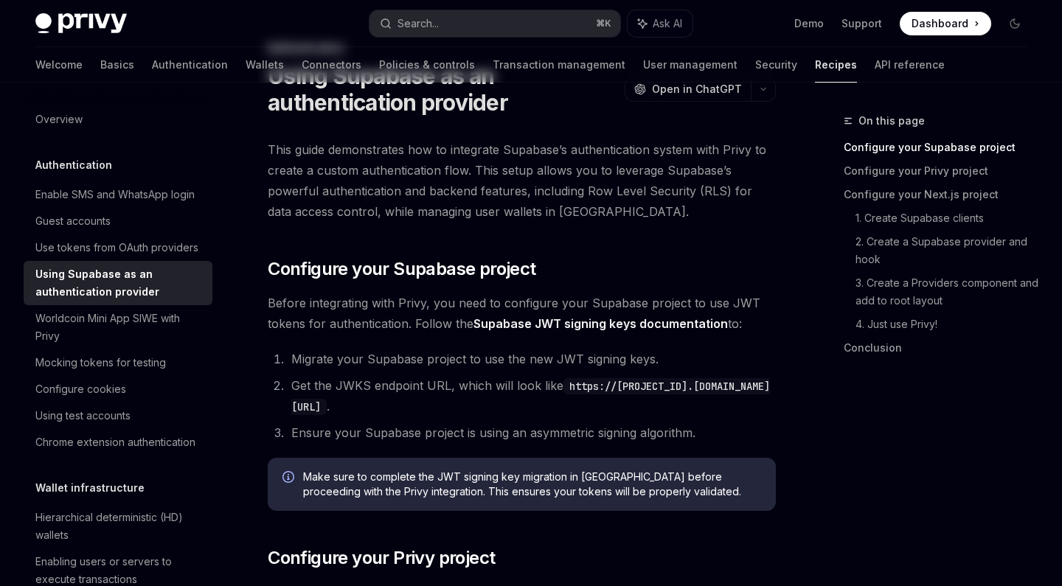
scroll to position [0, 0]
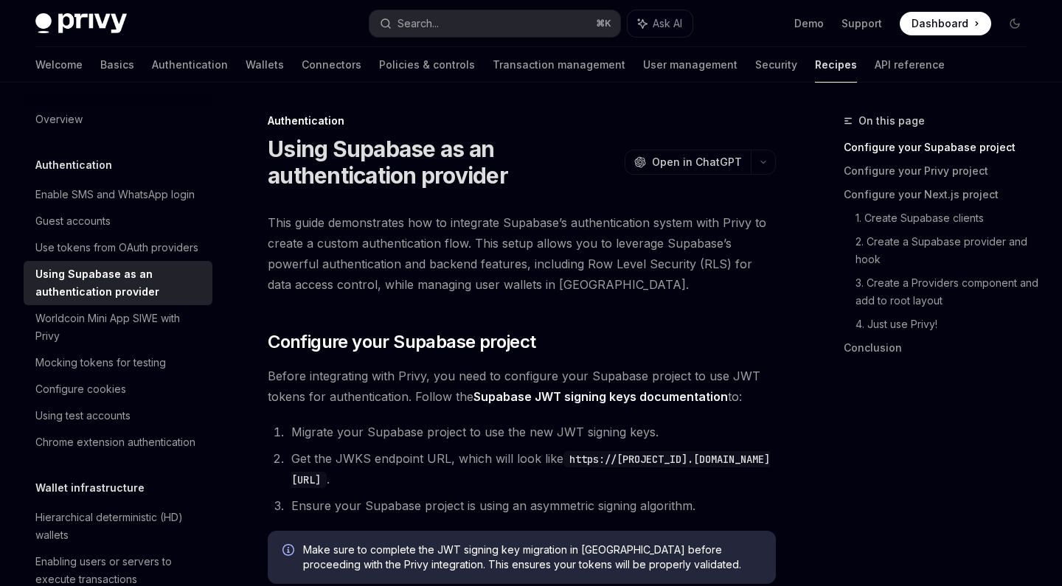
click at [529, 372] on span "Before integrating with Privy, you need to configure your Supabase project to u…" at bounding box center [522, 386] width 508 height 41
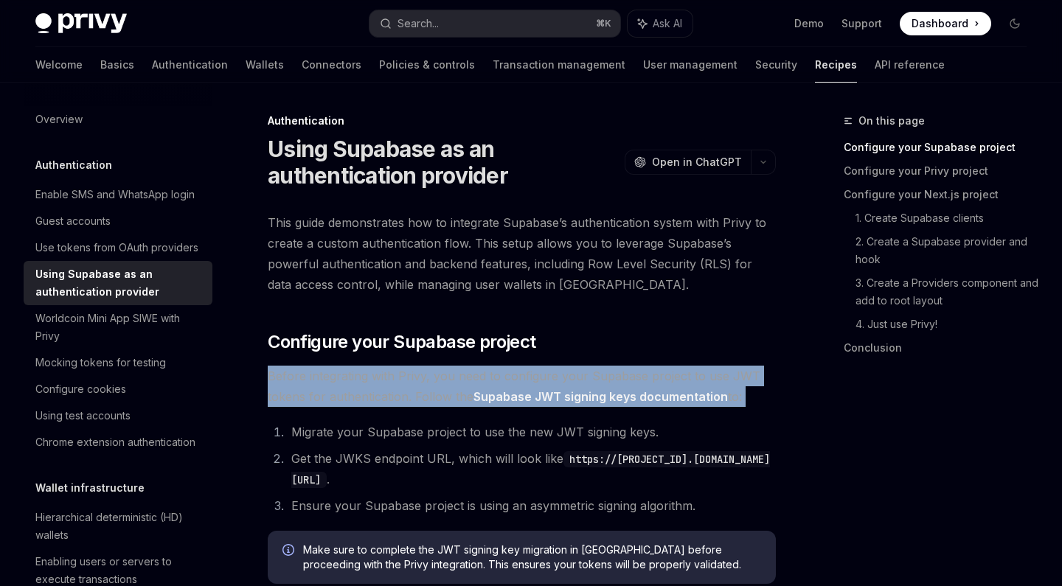
click at [529, 372] on span "Before integrating with Privy, you need to configure your Supabase project to u…" at bounding box center [522, 386] width 508 height 41
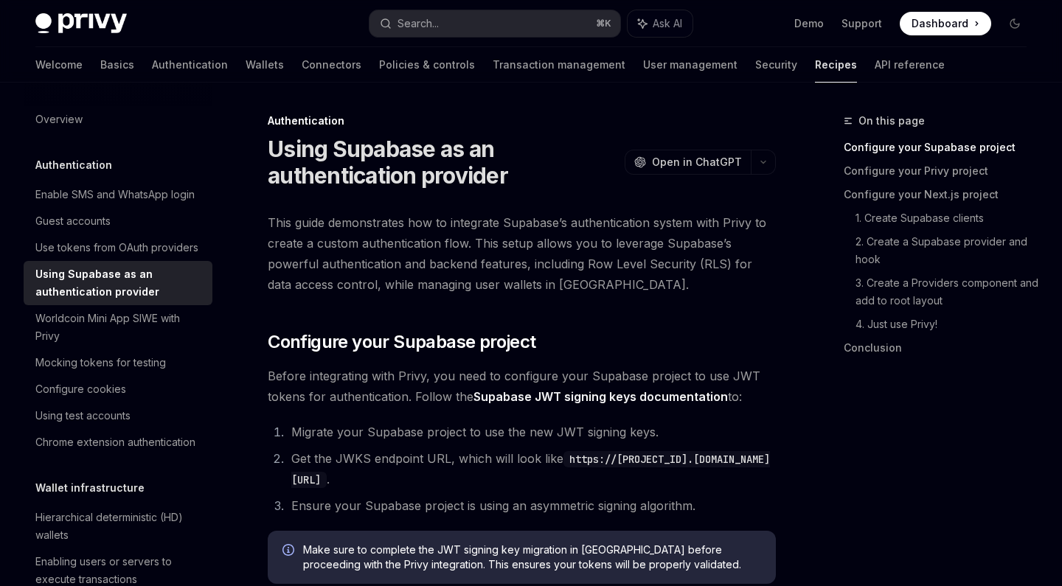
drag, startPoint x: 580, startPoint y: 323, endPoint x: 263, endPoint y: 314, distance: 317.2
click at [364, 231] on span "This guide demonstrates how to integrate Supabase’s authentication system with …" at bounding box center [522, 253] width 508 height 83
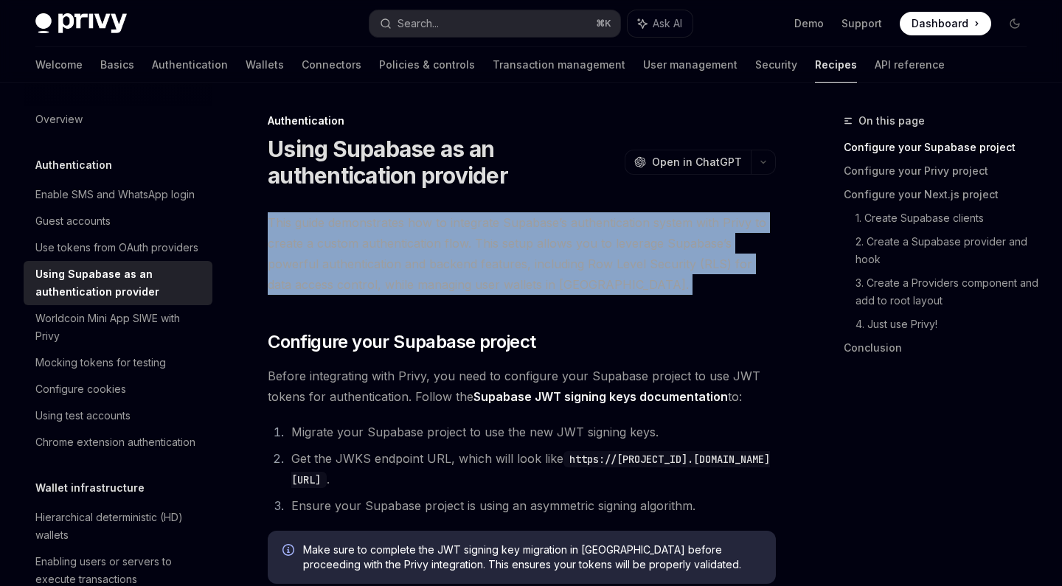
click at [364, 231] on span "This guide demonstrates how to integrate Supabase’s authentication system with …" at bounding box center [522, 253] width 508 height 83
click at [361, 254] on span "This guide demonstrates how to integrate Supabase’s authentication system with …" at bounding box center [522, 253] width 508 height 83
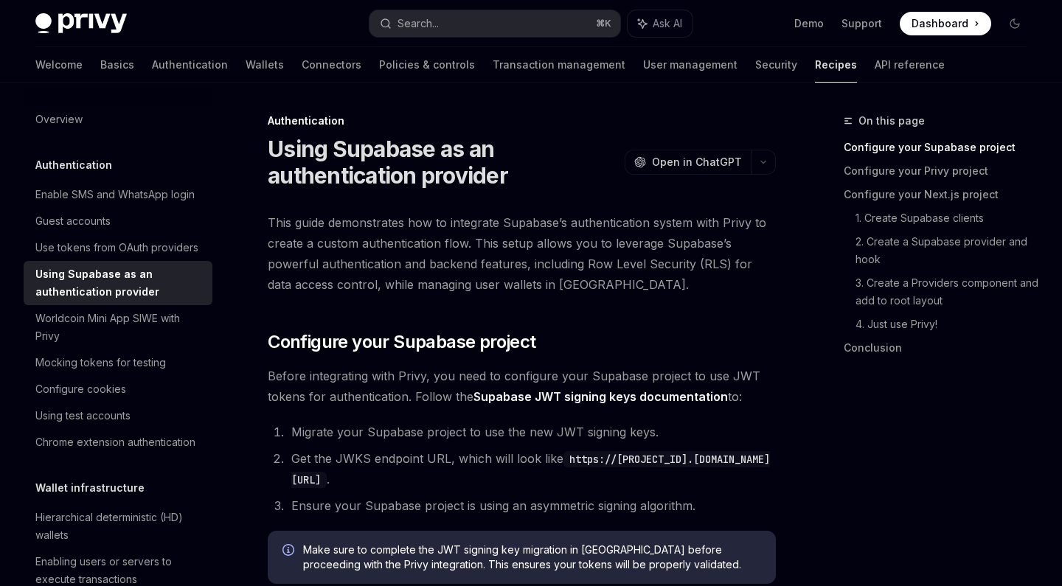
click at [979, 2] on div "Privy Docs home page Search... ⌘ K Ask AI Demo Support Dashboard Dashboard Sear…" at bounding box center [530, 23] width 991 height 47
click at [447, 164] on h1 "Using Supabase as an authentication provider" at bounding box center [443, 162] width 351 height 53
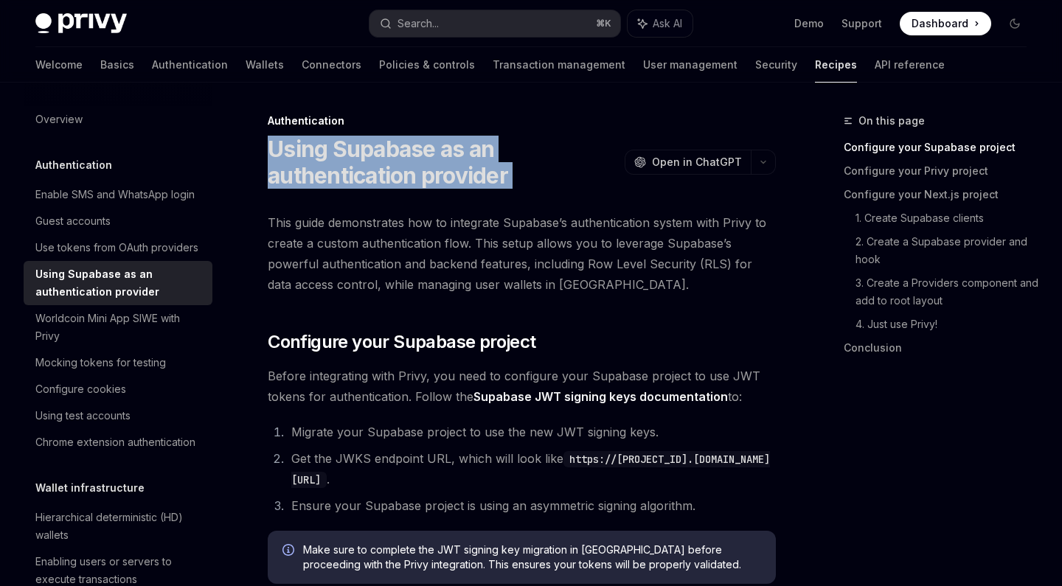
click at [447, 164] on h1 "Using Supabase as an authentication provider" at bounding box center [443, 162] width 351 height 53
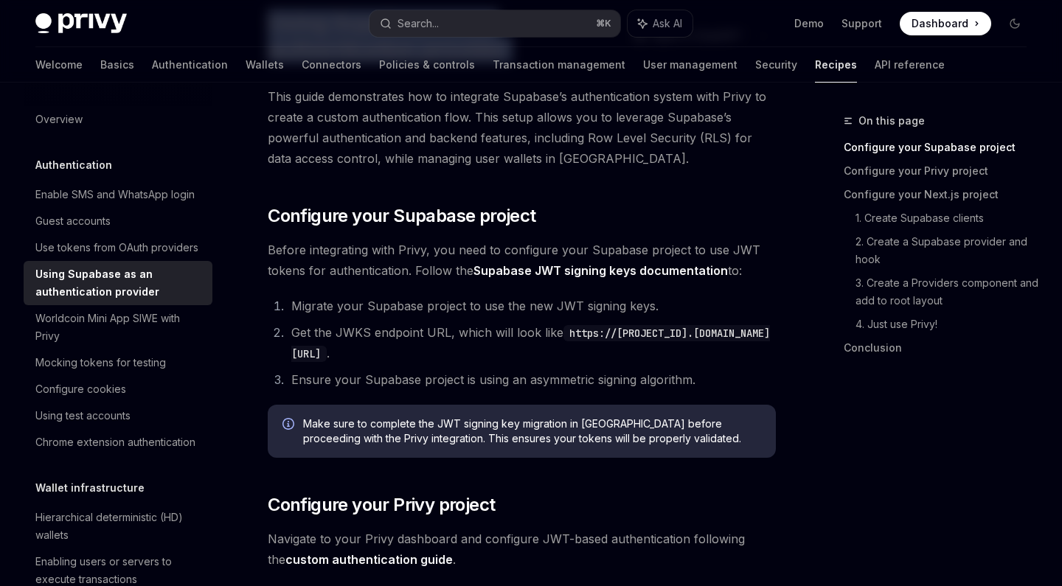
scroll to position [128, 0]
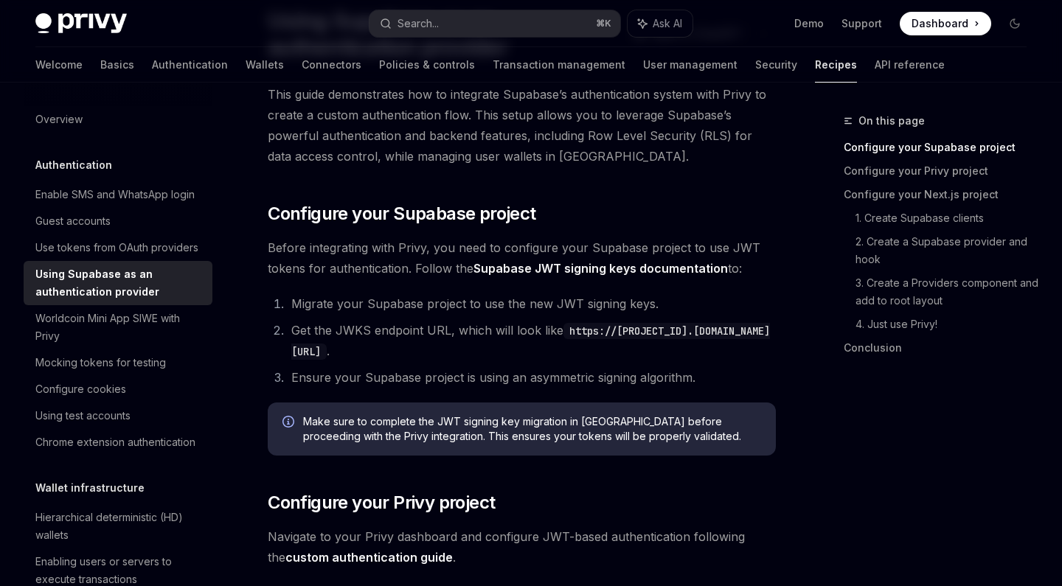
click at [444, 262] on span "Before integrating with Privy, you need to configure your Supabase project to u…" at bounding box center [522, 257] width 508 height 41
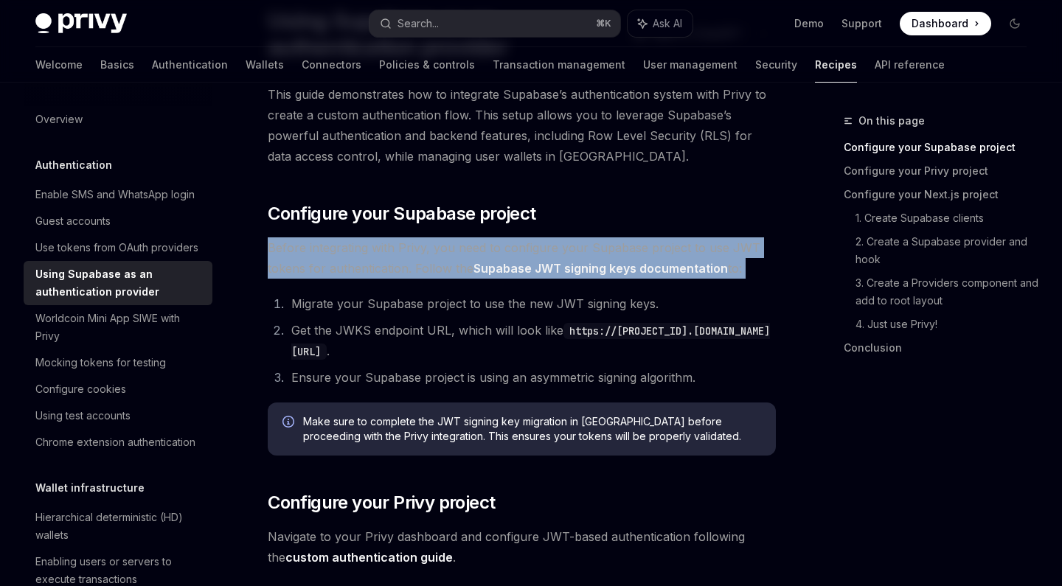
click at [444, 262] on span "Before integrating with Privy, you need to configure your Supabase project to u…" at bounding box center [522, 257] width 508 height 41
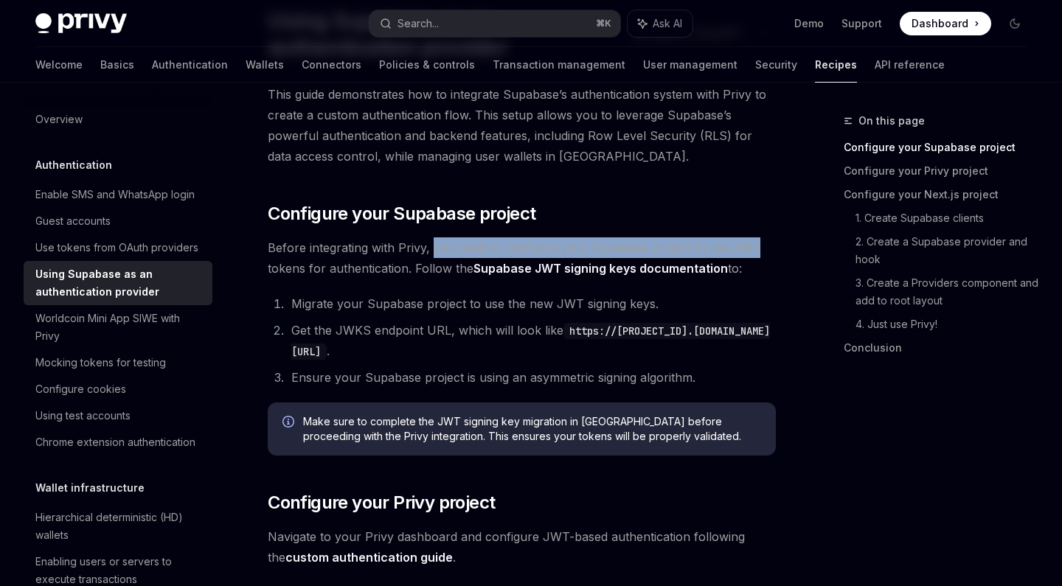
drag, startPoint x: 433, startPoint y: 250, endPoint x: 757, endPoint y: 243, distance: 324.5
click at [760, 244] on span "Before integrating with Privy, you need to configure your Supabase project to u…" at bounding box center [522, 257] width 508 height 41
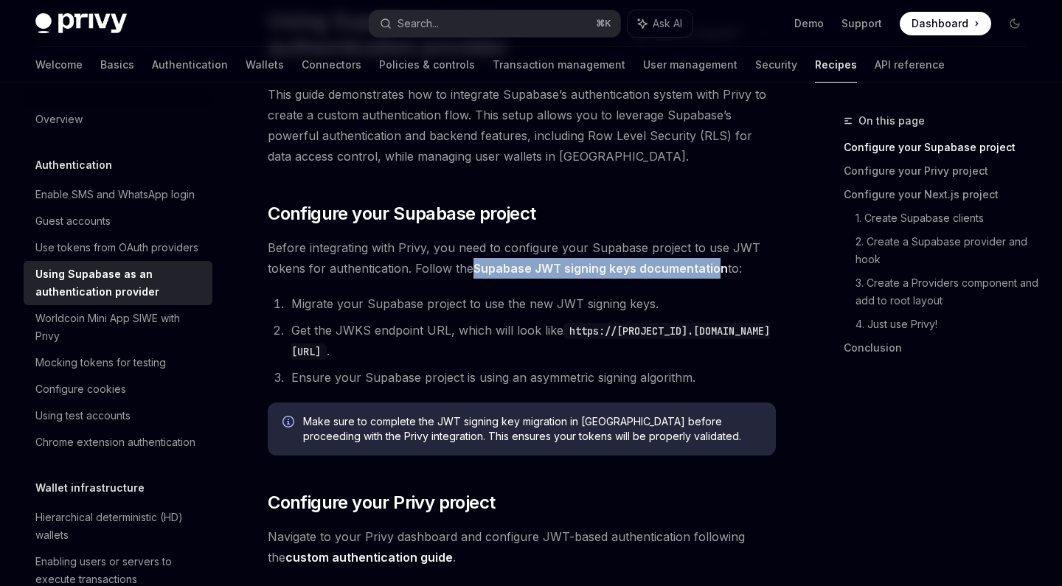
drag, startPoint x: 470, startPoint y: 264, endPoint x: 718, endPoint y: 266, distance: 247.1
click at [718, 266] on span "Before integrating with Privy, you need to configure your Supabase project to u…" at bounding box center [522, 257] width 508 height 41
click at [681, 265] on link "Supabase JWT signing keys documentation" at bounding box center [600, 268] width 254 height 15
click at [416, 301] on li "Migrate your Supabase project to use the new JWT signing keys." at bounding box center [531, 304] width 489 height 21
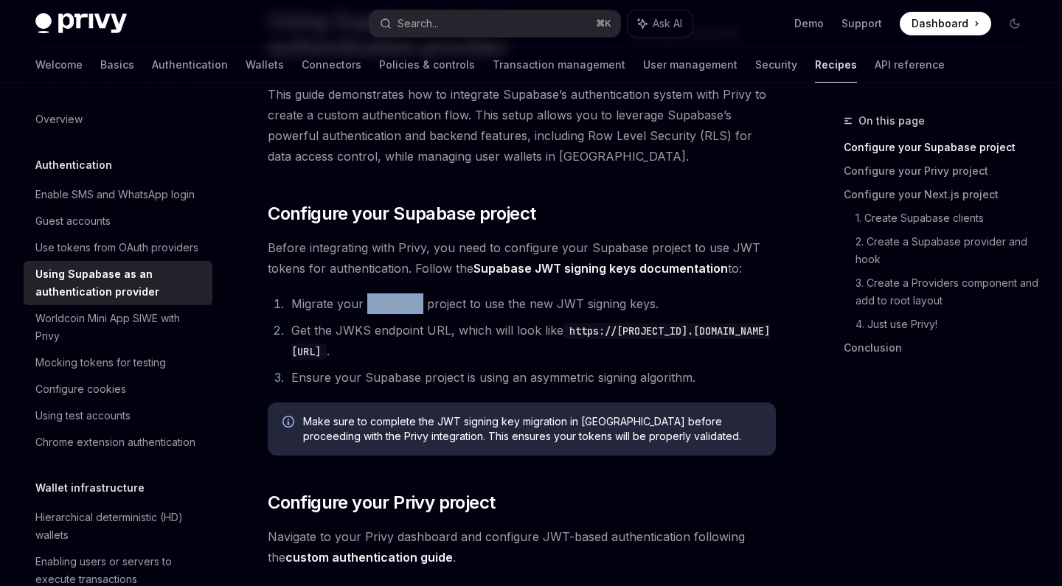
click at [416, 301] on li "Migrate your Supabase project to use the new JWT signing keys." at bounding box center [531, 304] width 489 height 21
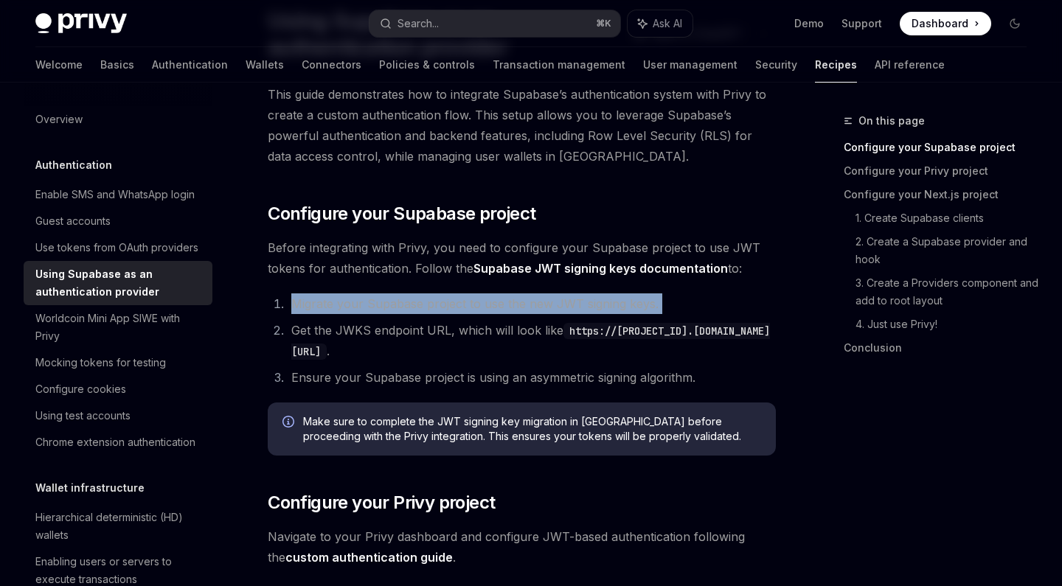
click at [416, 301] on li "Migrate your Supabase project to use the new JWT signing keys." at bounding box center [531, 304] width 489 height 21
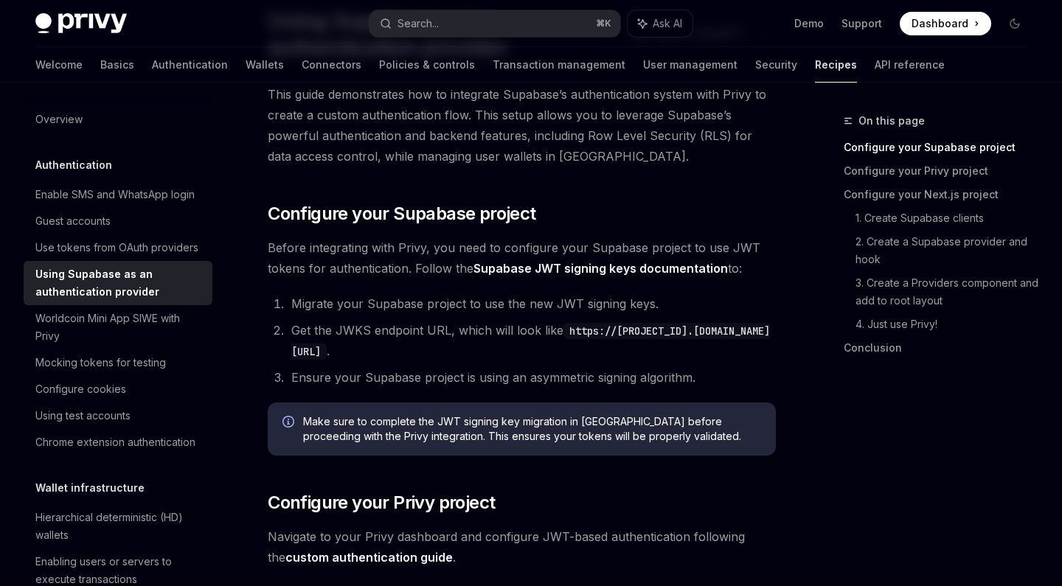
click at [368, 331] on li "Get the JWKS endpoint URL, which will look like https://[PROJECT_ID].[DOMAIN_NA…" at bounding box center [531, 340] width 489 height 41
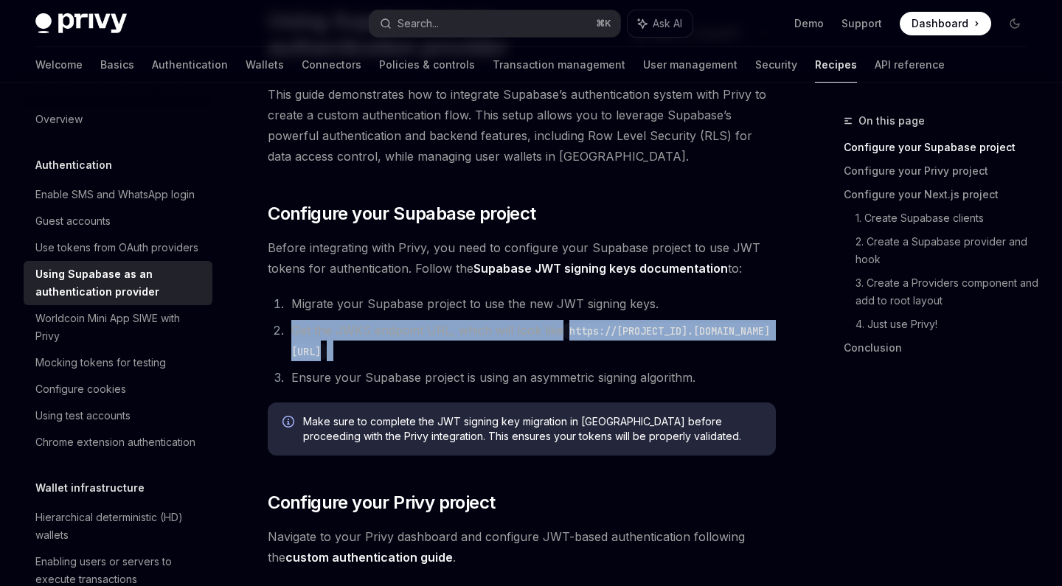
click at [368, 331] on li "Get the JWKS endpoint URL, which will look like https://[PROJECT_ID].[DOMAIN_NA…" at bounding box center [531, 340] width 489 height 41
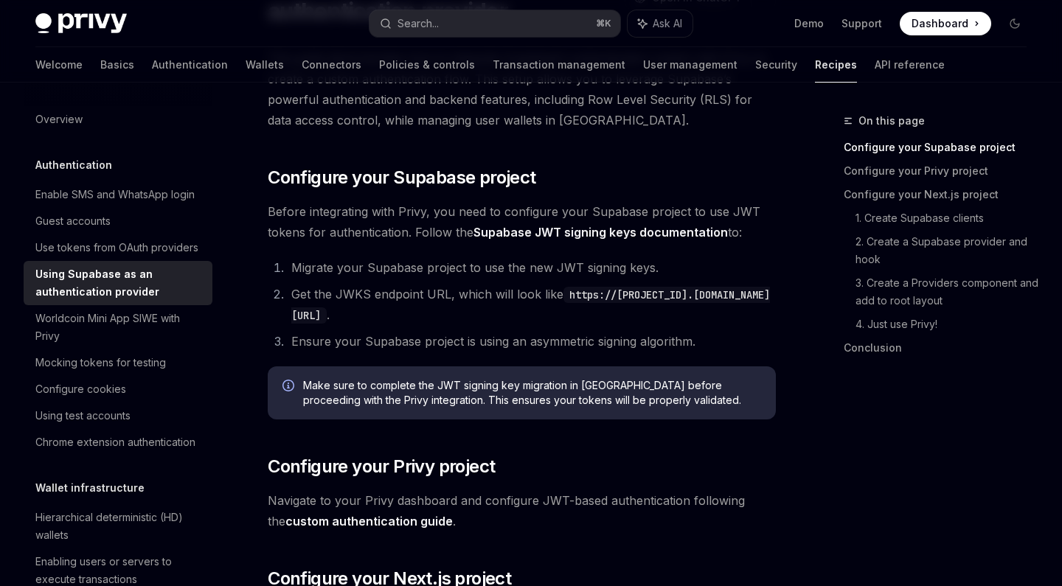
scroll to position [166, 0]
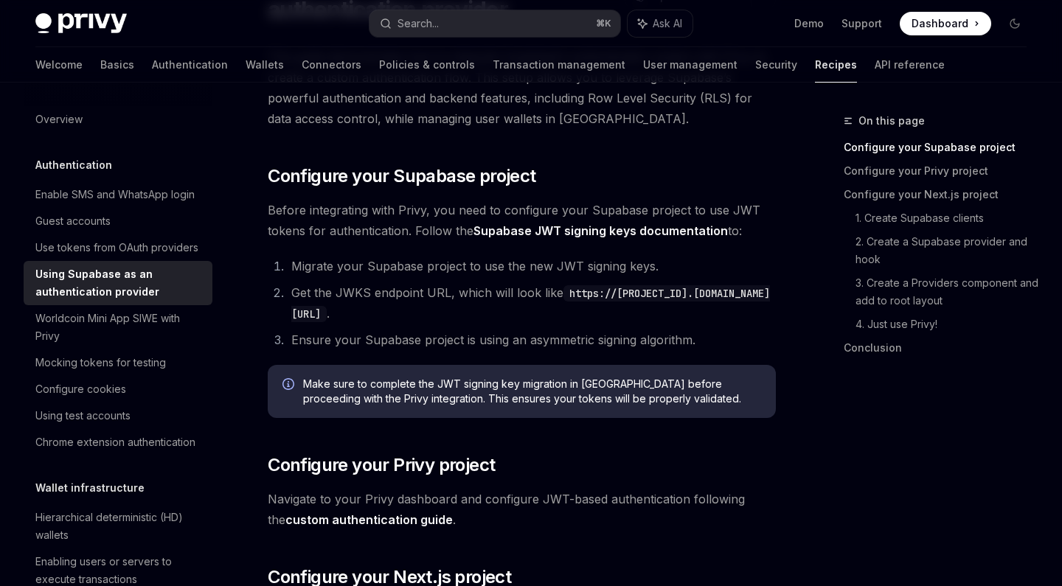
click at [367, 337] on li "Ensure your Supabase project is using an asymmetric signing algorithm." at bounding box center [531, 340] width 489 height 21
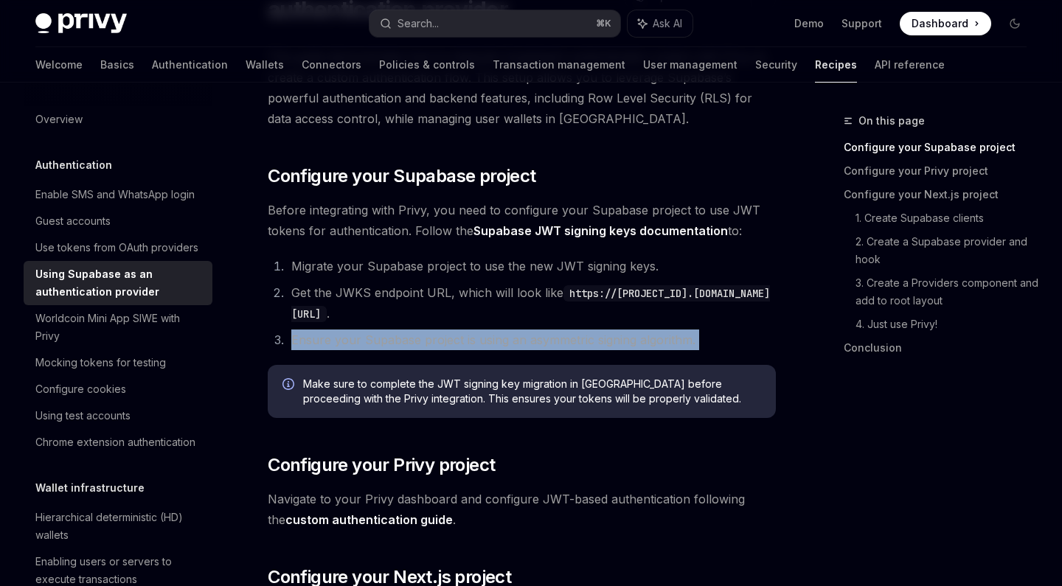
click at [367, 337] on li "Ensure your Supabase project is using an asymmetric signing algorithm." at bounding box center [531, 340] width 489 height 21
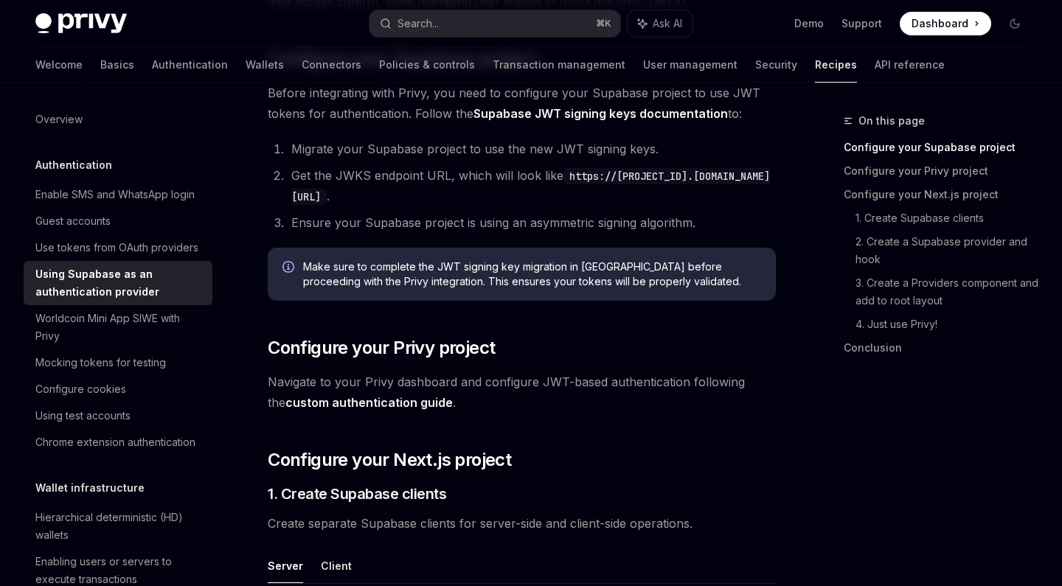
scroll to position [333, 0]
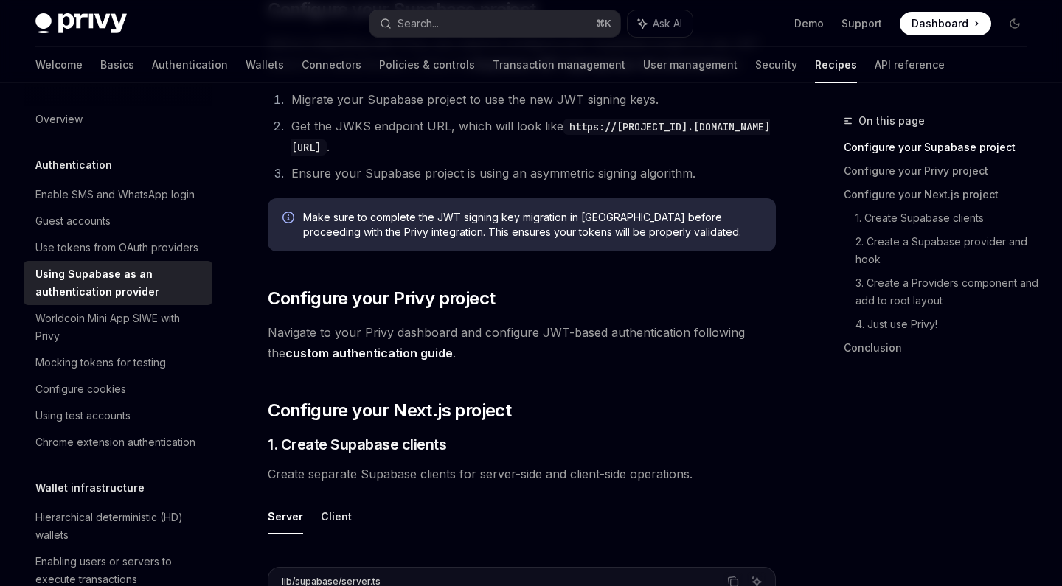
click at [359, 352] on link "custom authentication guide" at bounding box center [368, 353] width 167 height 15
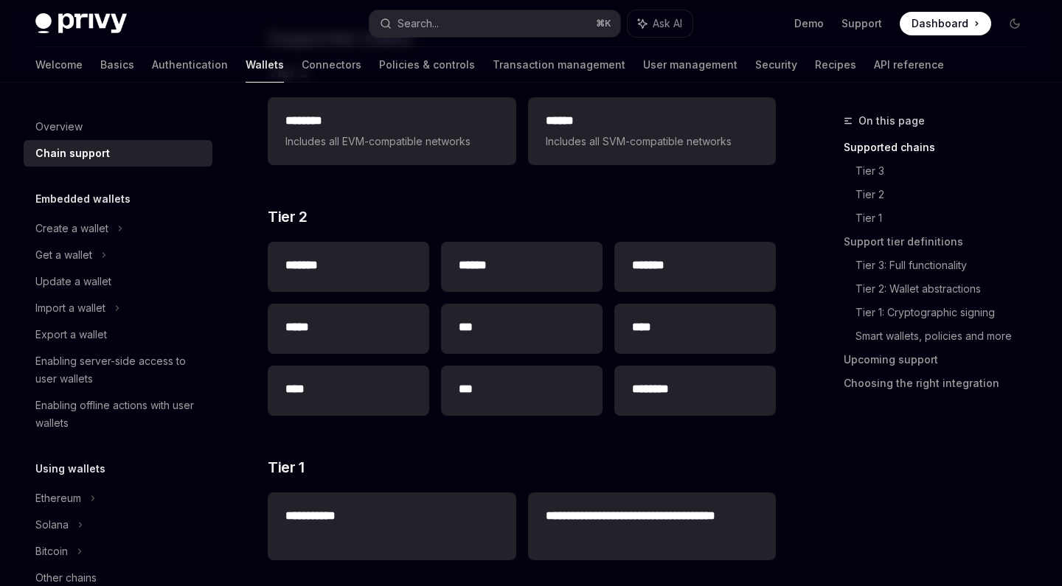
scroll to position [310, 0]
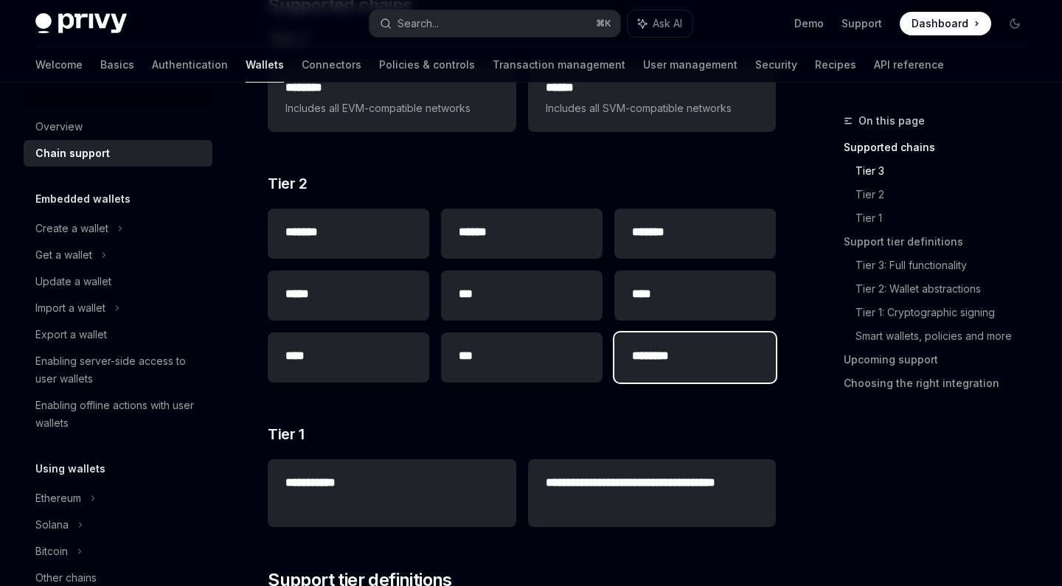
click at [670, 357] on h2 "********" at bounding box center [695, 356] width 126 height 18
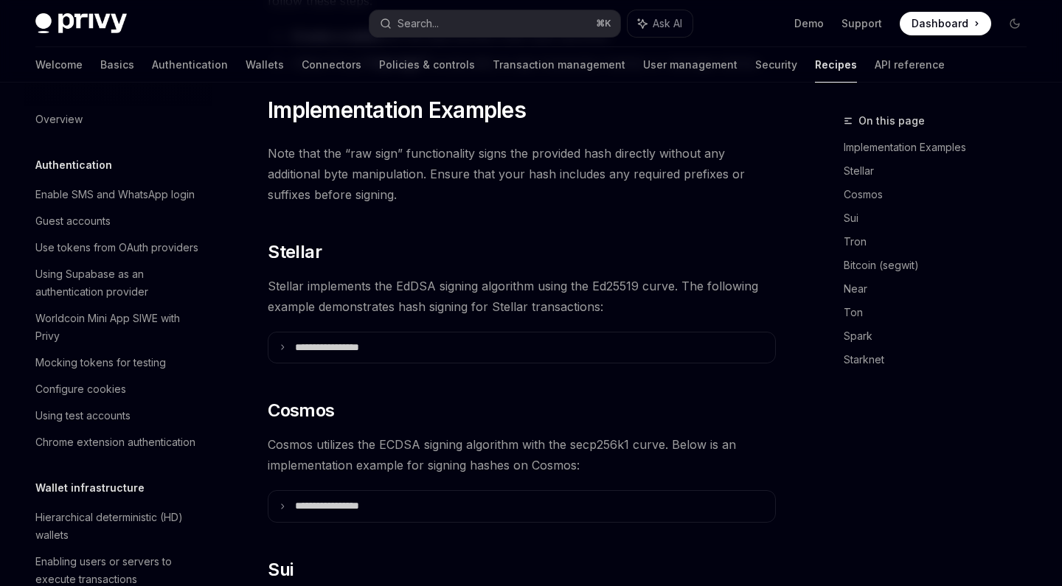
type textarea "*"
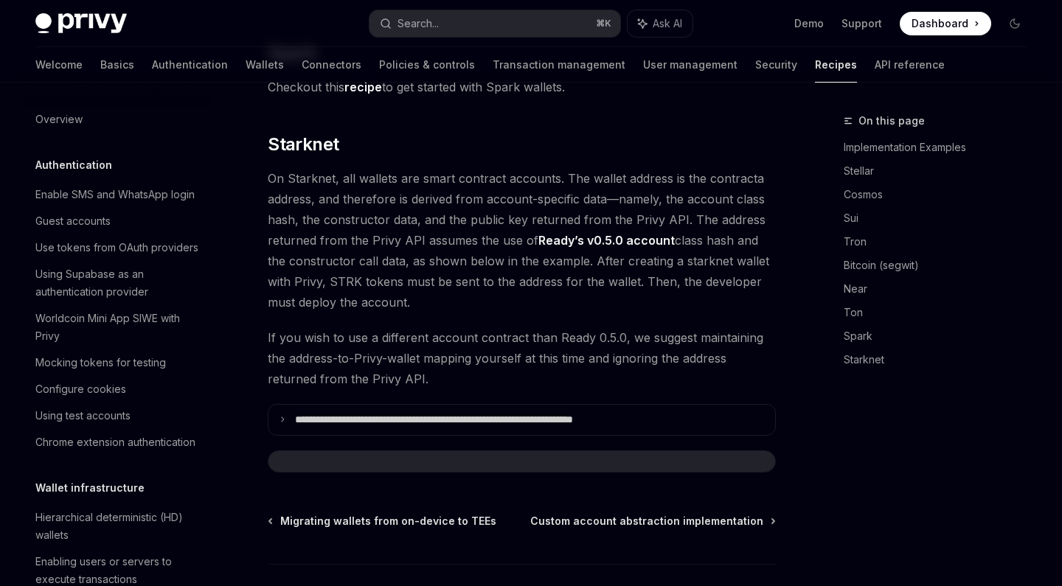
scroll to position [369, 0]
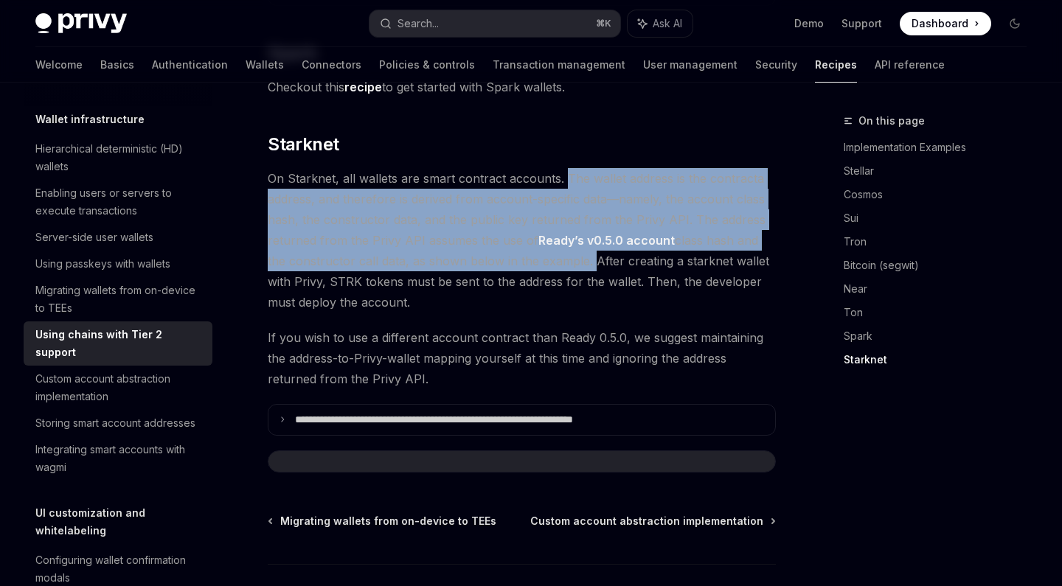
drag, startPoint x: 561, startPoint y: 153, endPoint x: 562, endPoint y: 236, distance: 82.6
click at [563, 236] on span "On Starknet, all wallets are smart contract accounts. The wallet address is the…" at bounding box center [522, 240] width 508 height 145
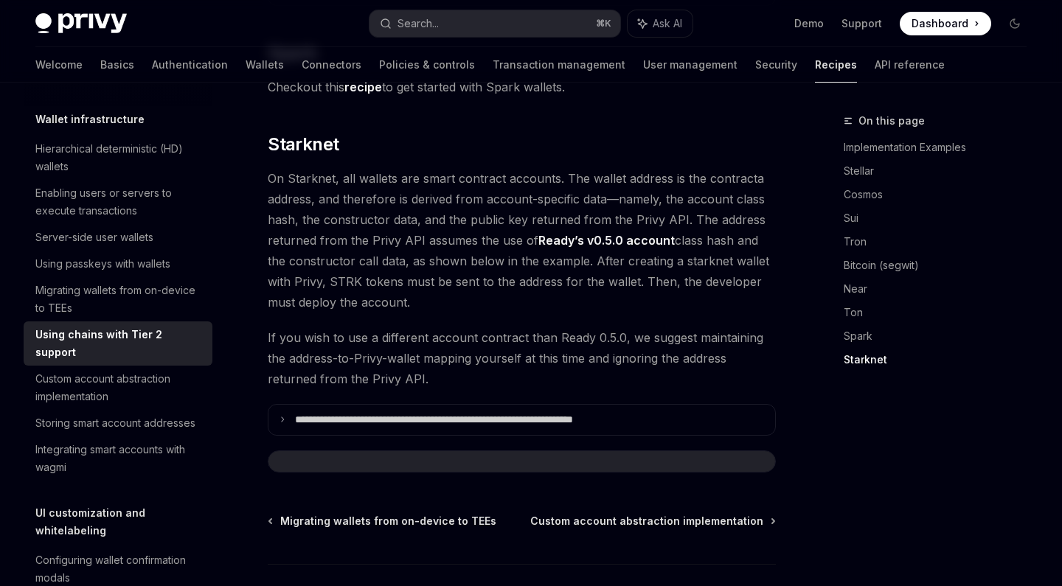
click at [575, 237] on span "On Starknet, all wallets are smart contract accounts. The wallet address is the…" at bounding box center [522, 240] width 508 height 145
drag, startPoint x: 570, startPoint y: 237, endPoint x: 746, endPoint y: 275, distance: 179.5
click at [746, 271] on span "On Starknet, all wallets are smart contract accounts. The wallet address is the…" at bounding box center [522, 240] width 508 height 145
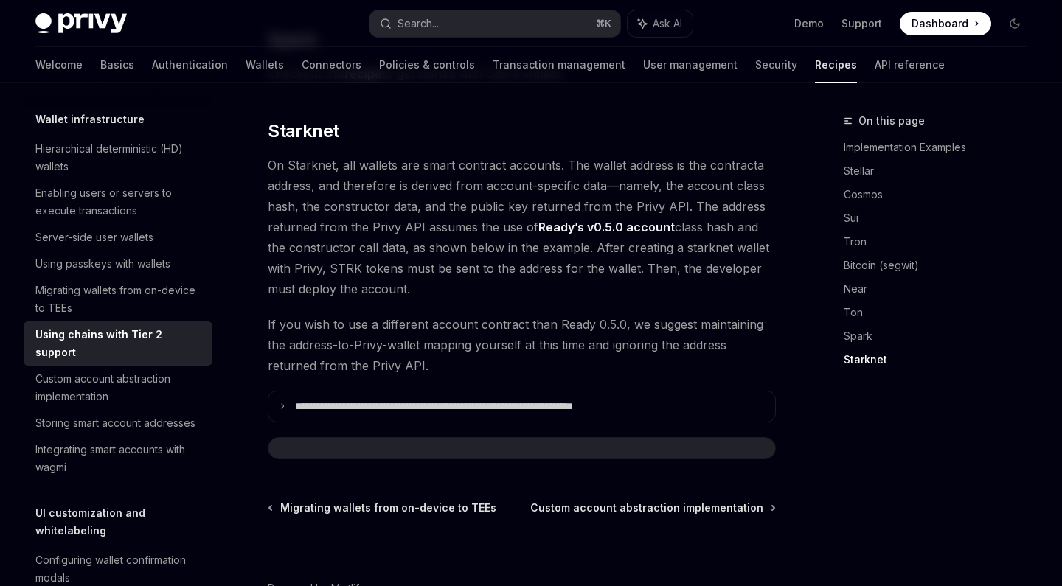
scroll to position [1980, 0]
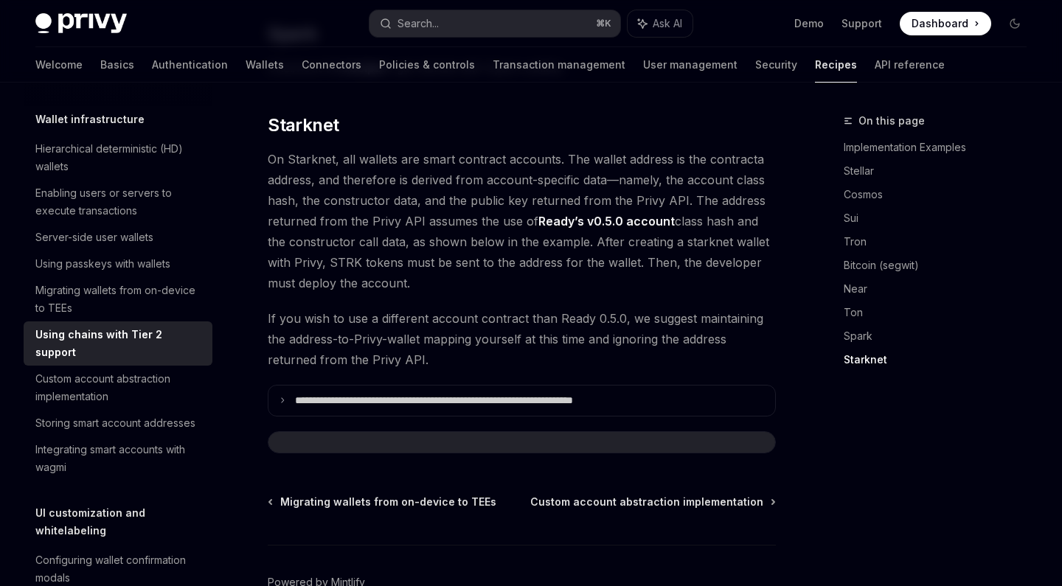
click at [440, 319] on span "If you wish to use a different account contract than Ready 0.5.0, we suggest ma…" at bounding box center [522, 339] width 508 height 62
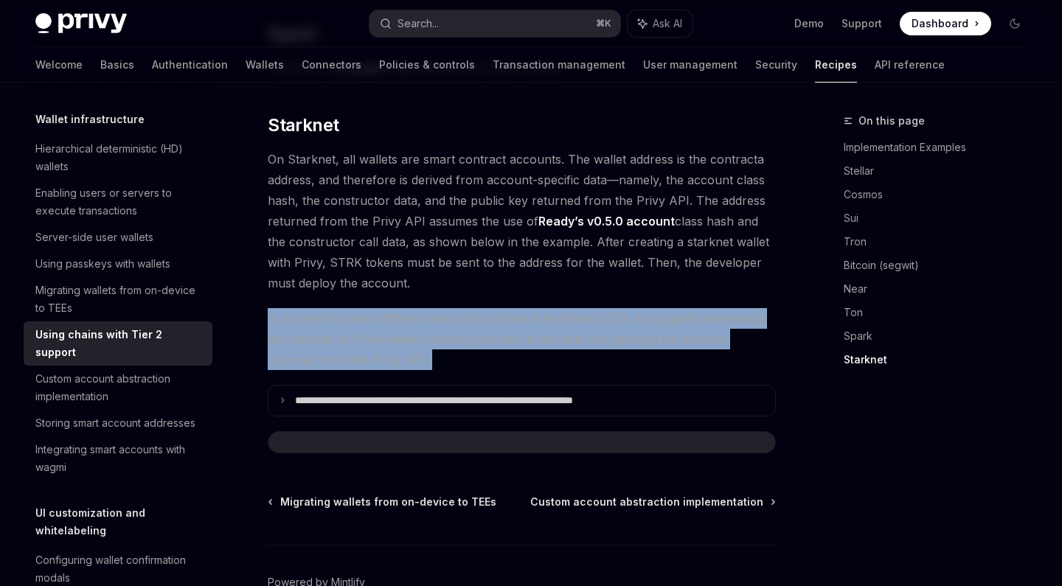
click at [440, 319] on span "If you wish to use a different account contract than Ready 0.5.0, we suggest ma…" at bounding box center [522, 339] width 508 height 62
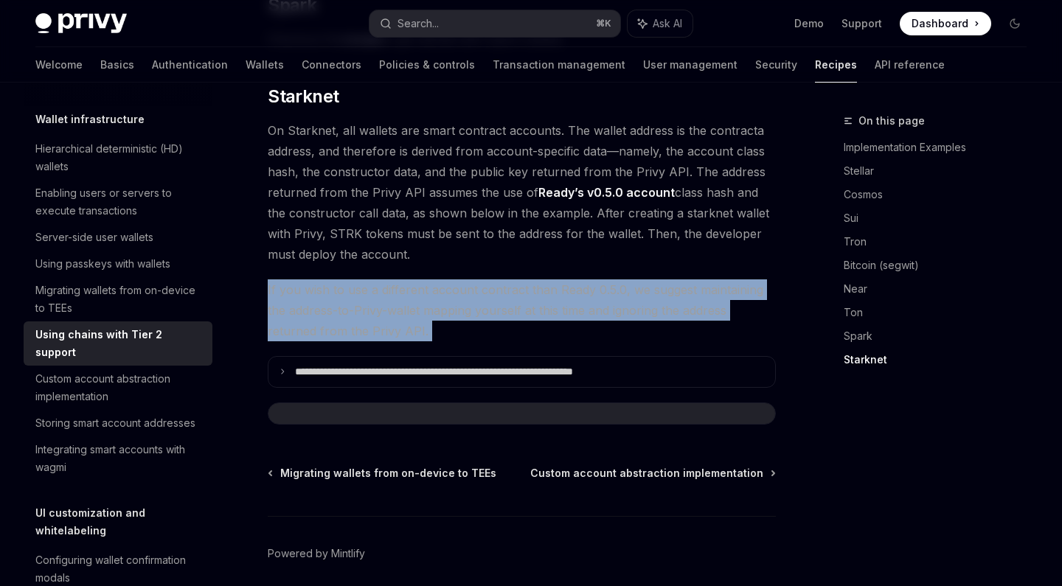
scroll to position [2009, 0]
click at [429, 307] on span "If you wish to use a different account contract than Ready 0.5.0, we suggest ma…" at bounding box center [522, 310] width 508 height 62
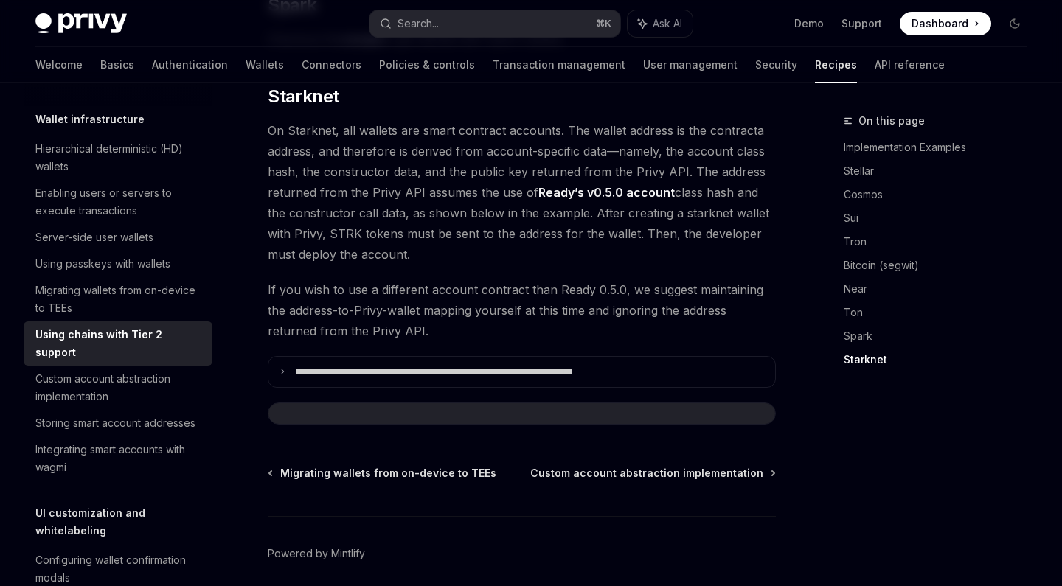
click at [429, 307] on span "If you wish to use a different account contract than Ready 0.5.0, we suggest ma…" at bounding box center [522, 310] width 508 height 62
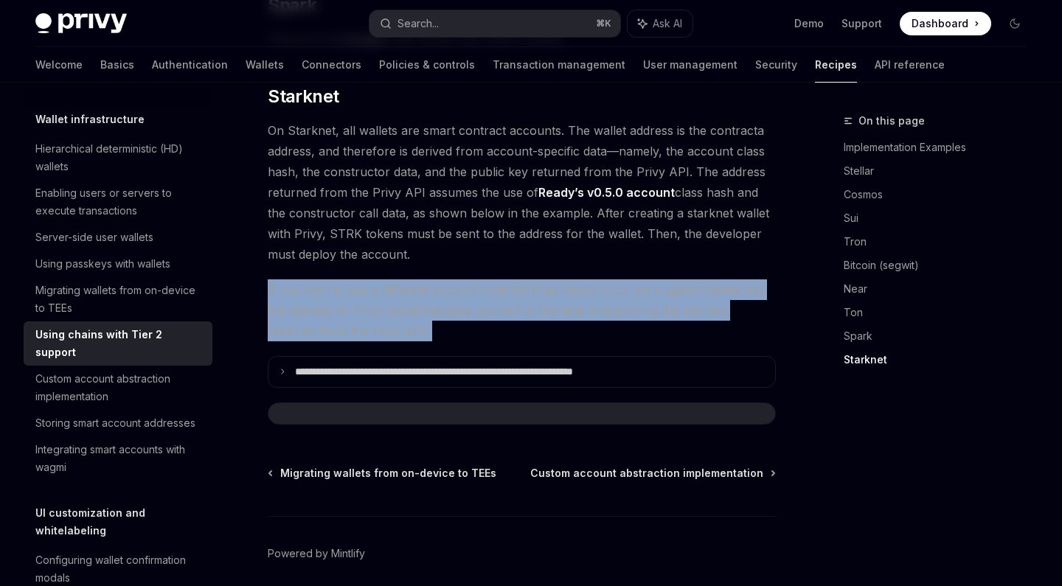
click at [429, 307] on span "If you wish to use a different account contract than Ready 0.5.0, we suggest ma…" at bounding box center [522, 310] width 508 height 62
click at [434, 301] on span "If you wish to use a different account contract than Ready 0.5.0, we suggest ma…" at bounding box center [522, 310] width 508 height 62
drag, startPoint x: 434, startPoint y: 302, endPoint x: 256, endPoint y: 266, distance: 181.2
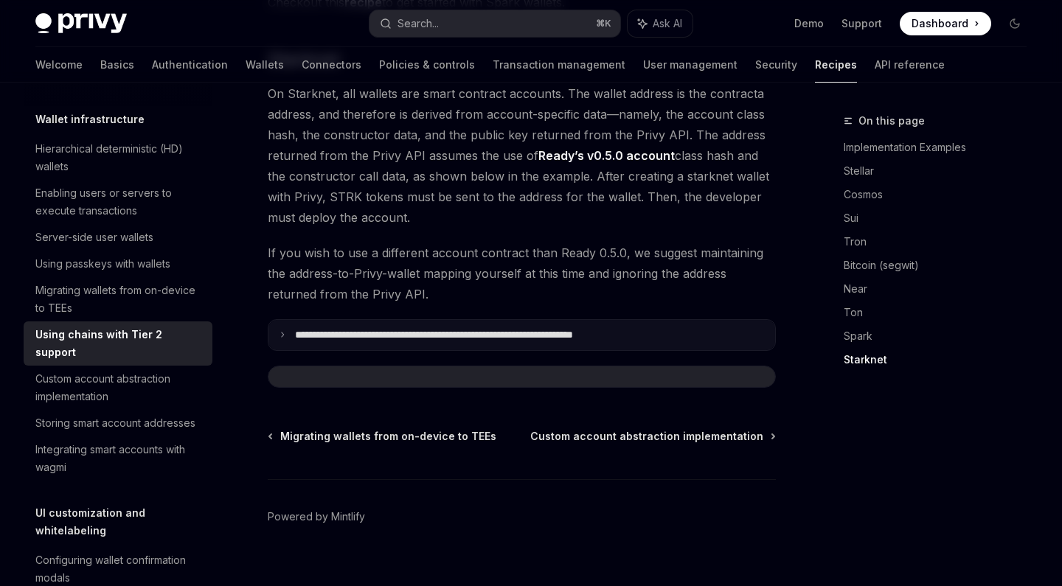
click at [282, 331] on icon at bounding box center [282, 334] width 7 height 7
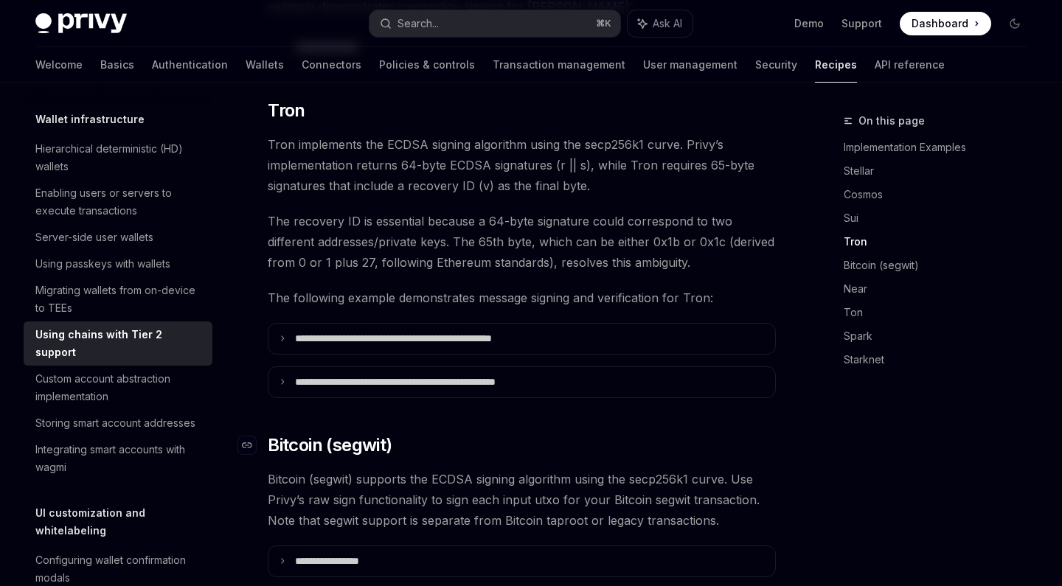
scroll to position [948, 0]
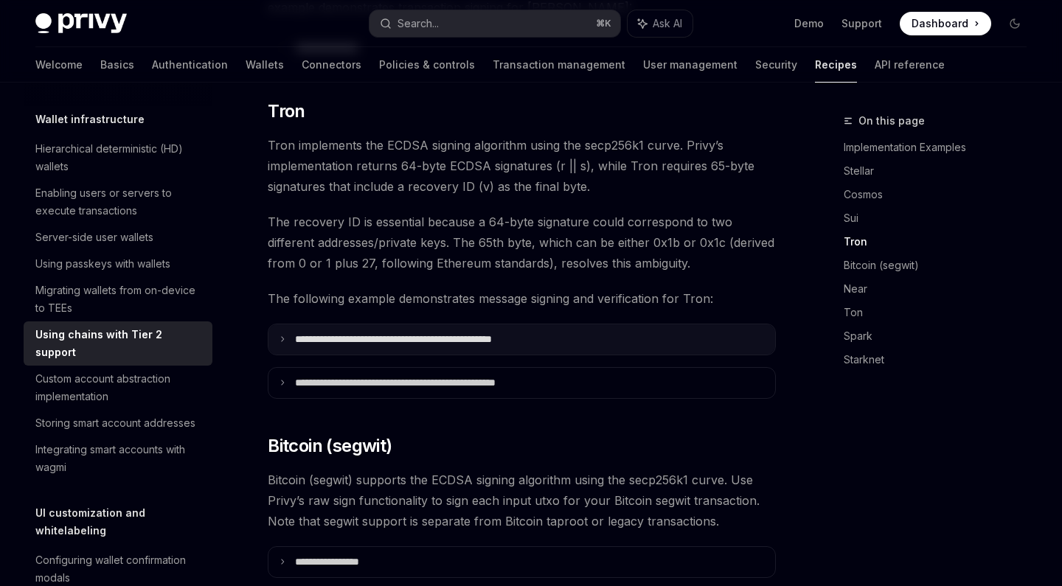
click at [496, 333] on p "**********" at bounding box center [432, 339] width 275 height 13
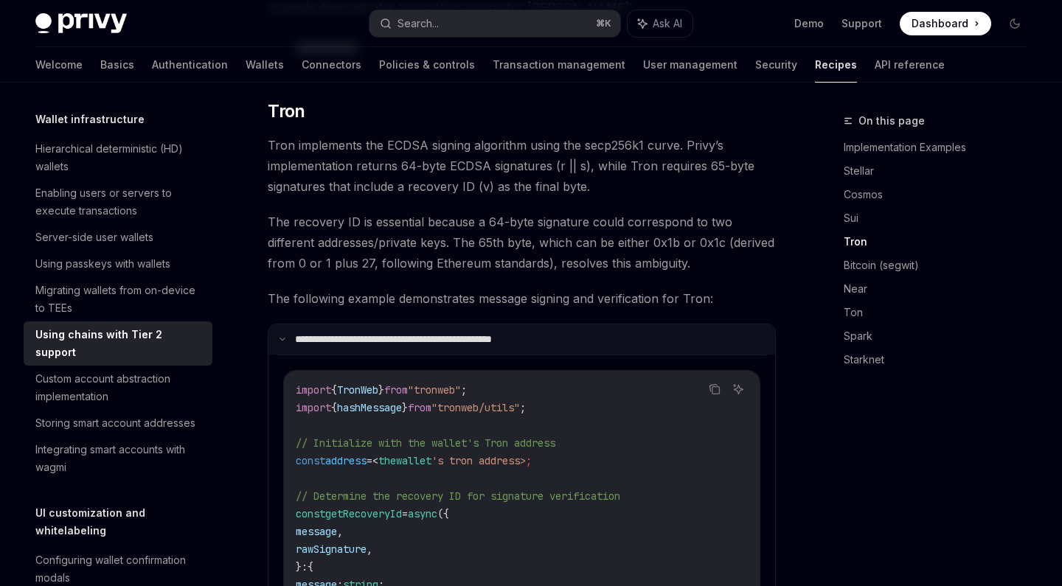
click at [496, 333] on p "**********" at bounding box center [430, 339] width 271 height 13
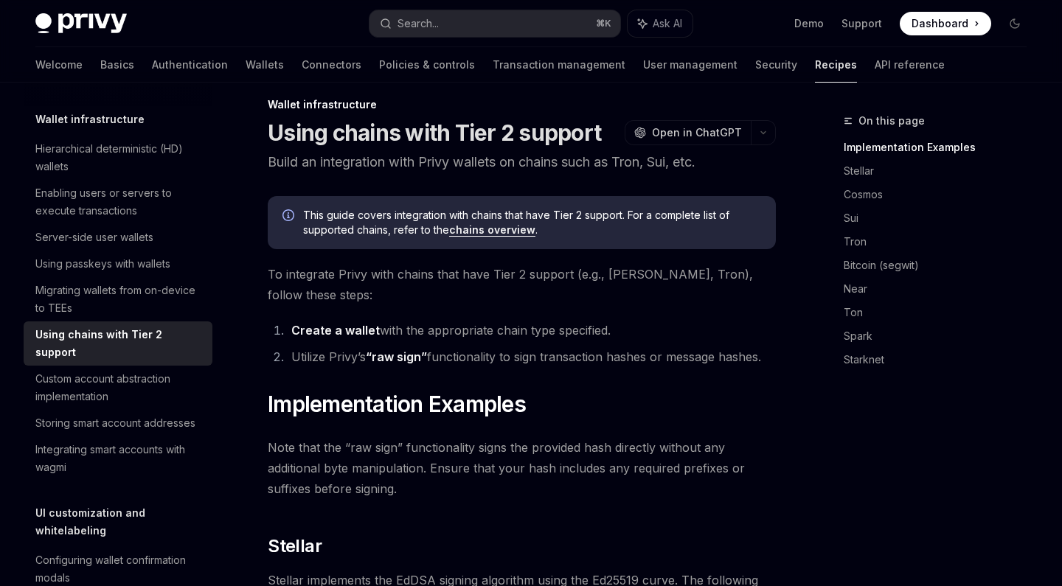
scroll to position [0, 0]
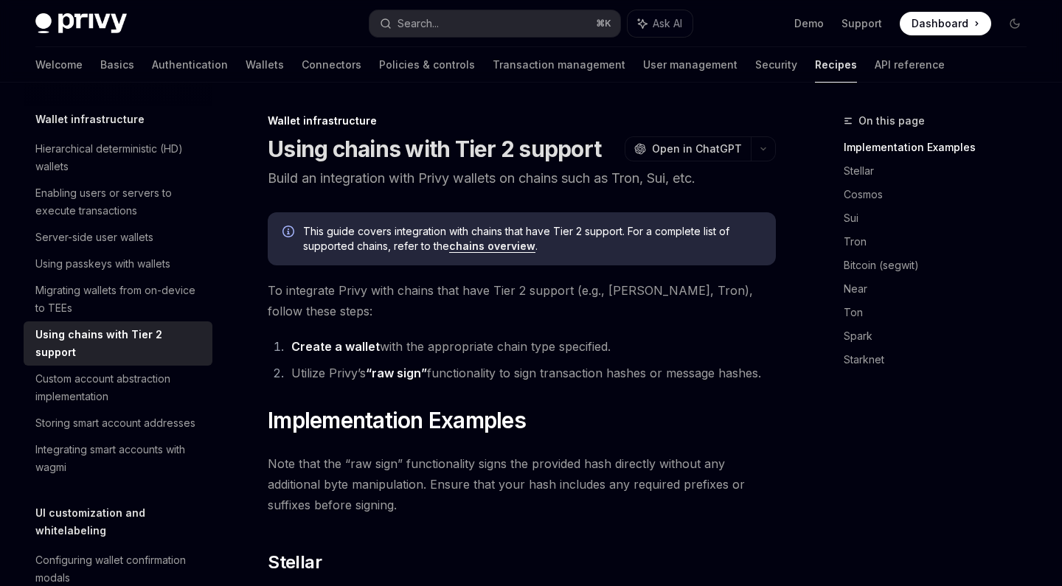
click at [431, 233] on span "This guide covers integration with chains that have Tier 2 support. For a compl…" at bounding box center [532, 238] width 458 height 29
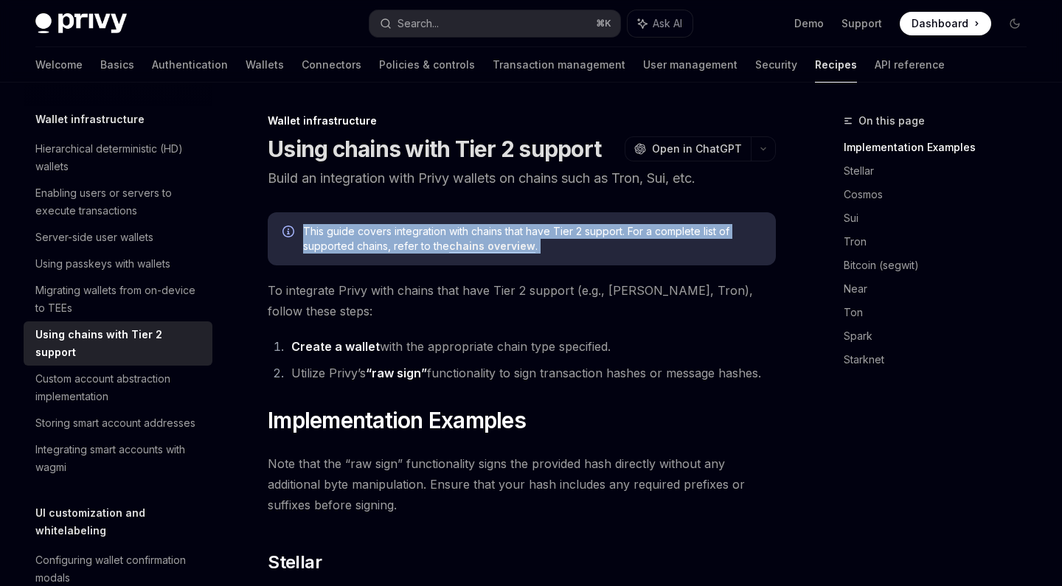
click at [431, 233] on span "This guide covers integration with chains that have Tier 2 support. For a compl…" at bounding box center [532, 238] width 458 height 29
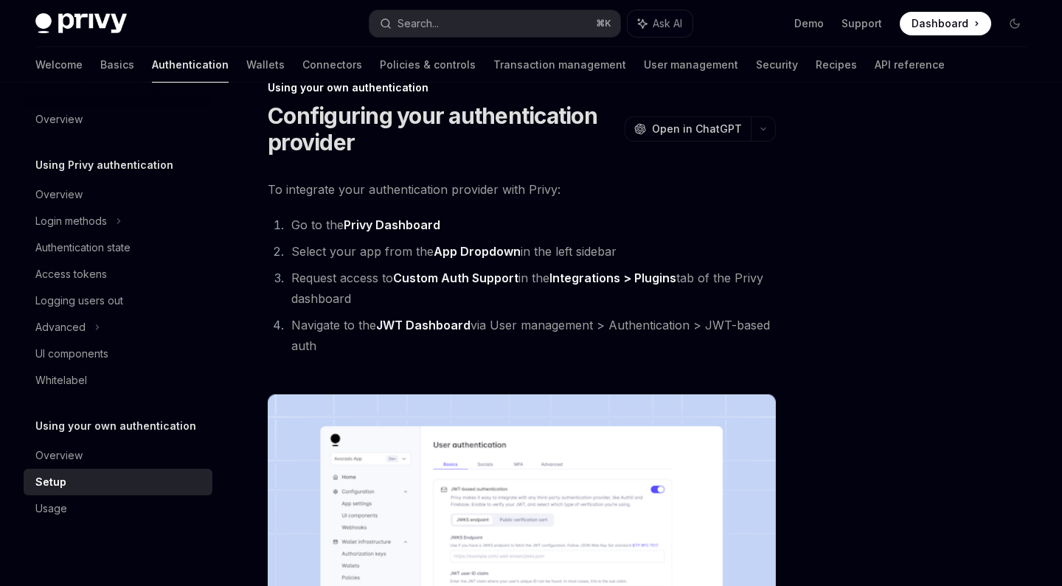
scroll to position [38, 0]
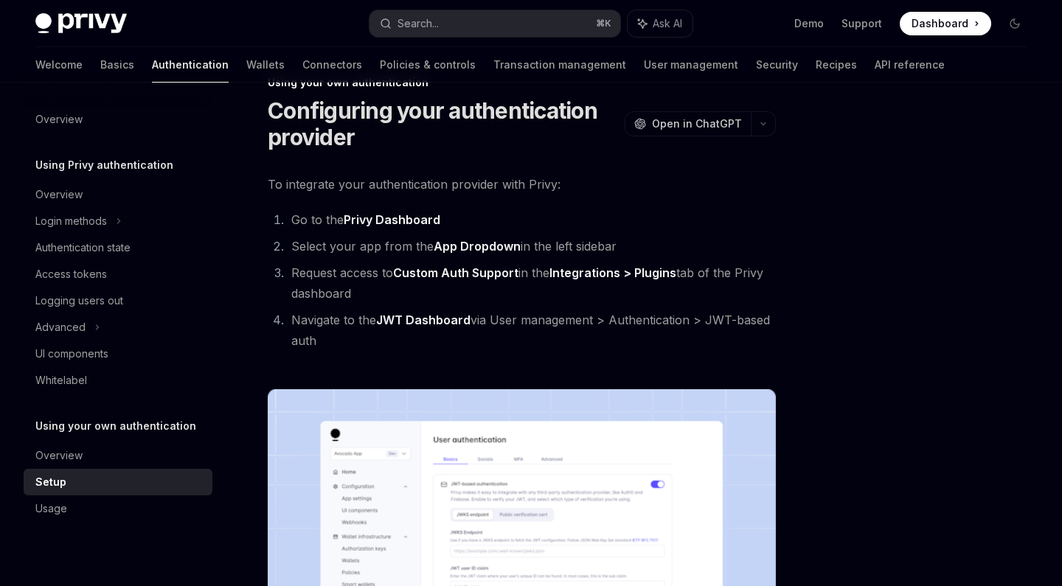
click at [402, 218] on strong "Privy Dashboard" at bounding box center [392, 219] width 97 height 15
drag, startPoint x: 291, startPoint y: 271, endPoint x: 456, endPoint y: 282, distance: 164.8
click at [456, 282] on li "Request access to Custom Auth Support in the Integrations > Plugins tab of the …" at bounding box center [531, 283] width 489 height 41
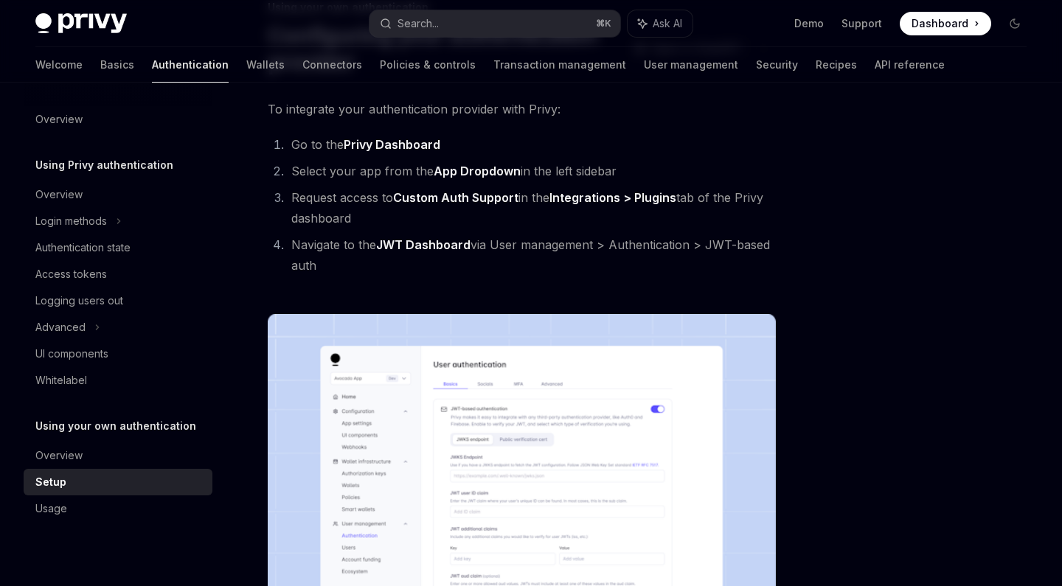
scroll to position [112, 0]
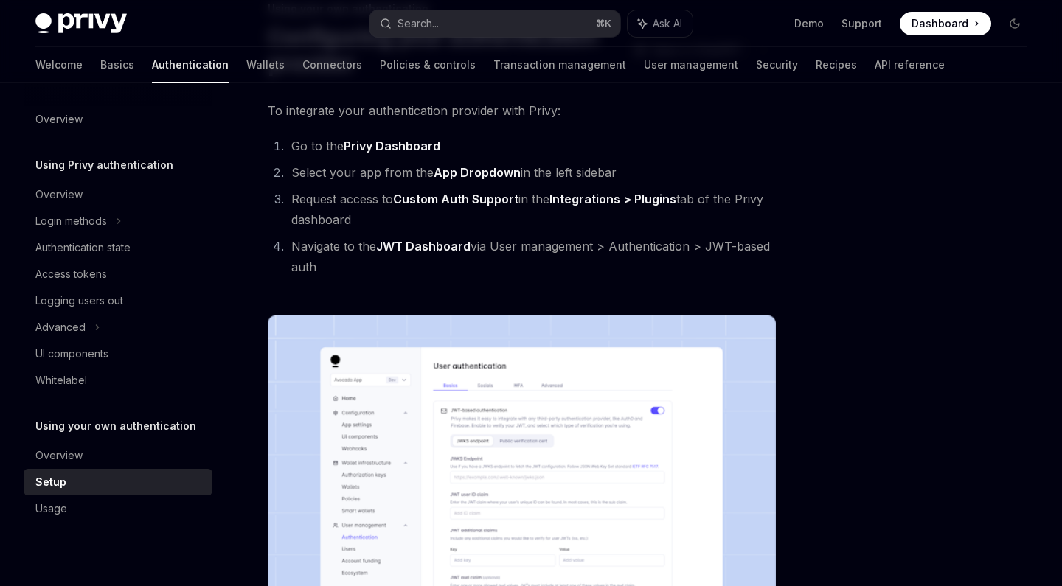
click at [362, 197] on li "Request access to Custom Auth Support in the Integrations > Plugins tab of the …" at bounding box center [531, 209] width 489 height 41
drag, startPoint x: 293, startPoint y: 201, endPoint x: 397, endPoint y: 207, distance: 104.9
click at [397, 207] on li "Request access to Custom Auth Support in the Integrations > Plugins tab of the …" at bounding box center [531, 209] width 489 height 41
